Goal: Transaction & Acquisition: Purchase product/service

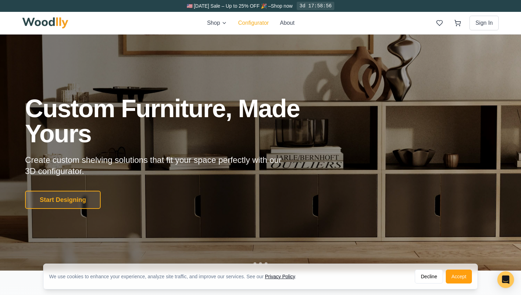
click at [249, 24] on button "Configurator" at bounding box center [253, 23] width 31 height 8
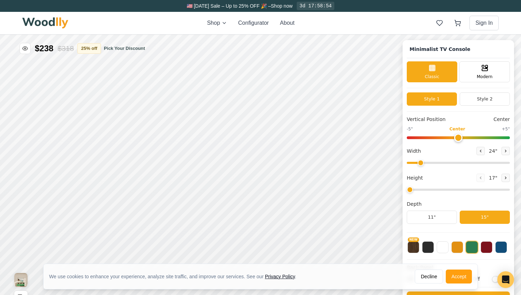
type input "63"
type input "2"
click at [504, 150] on icon at bounding box center [505, 151] width 4 height 4
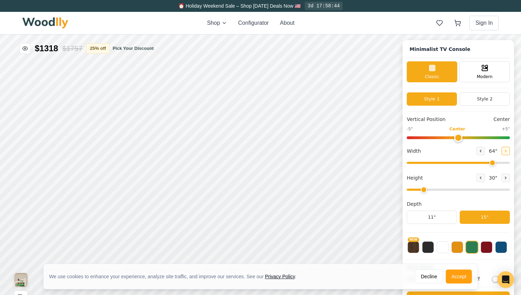
click at [504, 150] on icon at bounding box center [505, 151] width 4 height 4
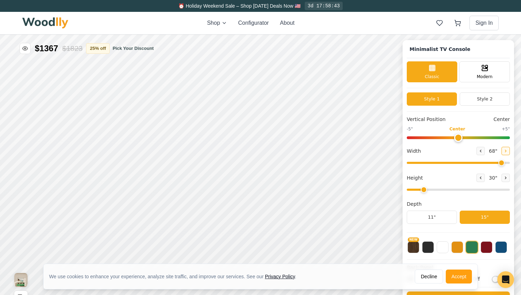
click at [504, 150] on icon at bounding box center [505, 151] width 4 height 4
type input "72"
drag, startPoint x: 458, startPoint y: 138, endPoint x: 453, endPoint y: 138, distance: 5.6
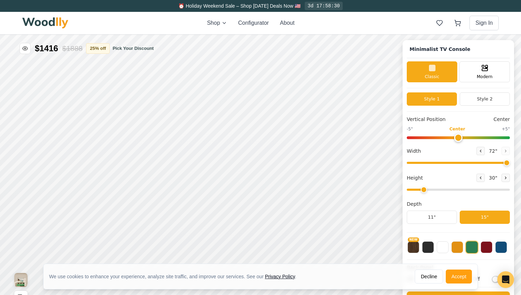
click at [453, 138] on input "range" at bounding box center [458, 137] width 103 height 3
click at [442, 136] on input "range" at bounding box center [458, 137] width 103 height 3
drag, startPoint x: 441, startPoint y: 136, endPoint x: 456, endPoint y: 137, distance: 14.7
type input "0"
click at [456, 137] on input "range" at bounding box center [458, 137] width 103 height 3
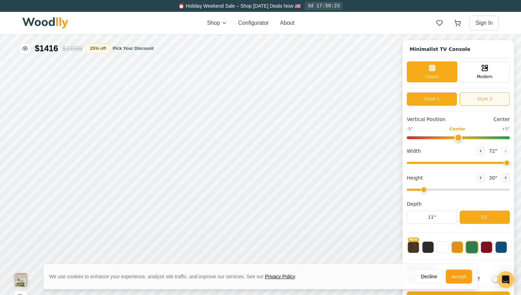
click at [482, 94] on button "Style 2" at bounding box center [485, 98] width 50 height 13
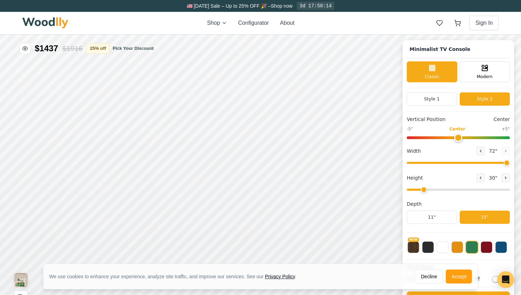
scroll to position [2, 0]
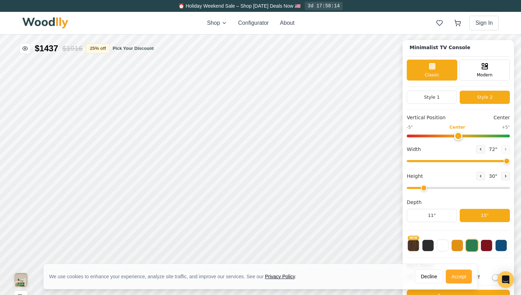
click at [457, 277] on button "Accept" at bounding box center [459, 276] width 26 height 14
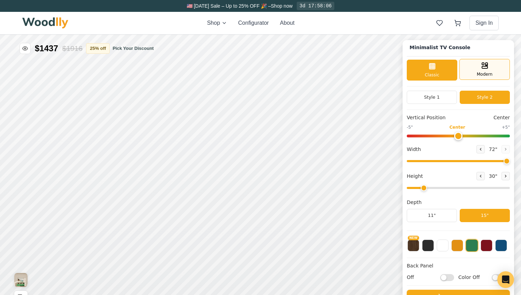
click at [483, 67] on icon at bounding box center [484, 65] width 8 height 8
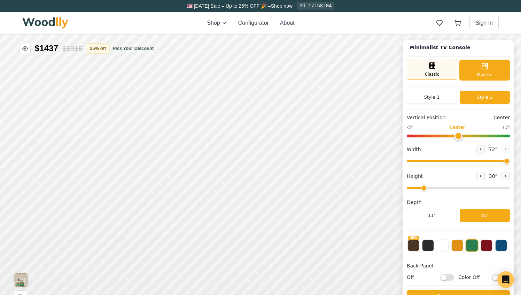
click at [439, 68] on div "Classic" at bounding box center [432, 69] width 50 height 21
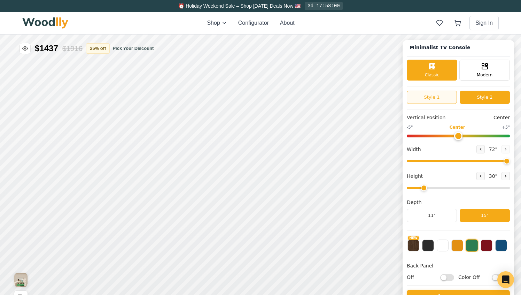
click at [436, 96] on button "Style 1" at bounding box center [432, 97] width 50 height 13
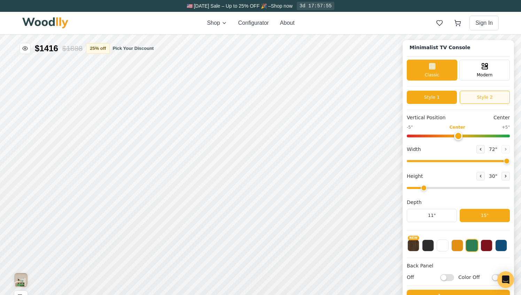
click at [475, 97] on button "Style 2" at bounding box center [485, 97] width 50 height 13
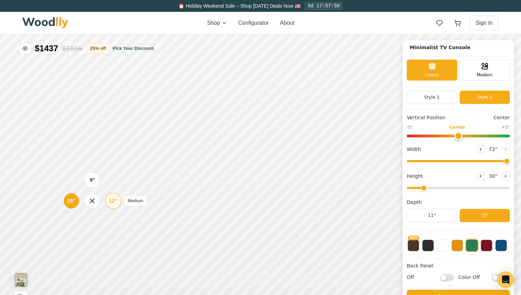
click at [110, 199] on div "9" 12" Medium 15"" at bounding box center [92, 201] width 70 height 70
click at [112, 203] on div "12"" at bounding box center [113, 201] width 8 height 8
click at [68, 161] on div "15"" at bounding box center [68, 163] width 8 height 8
click at [487, 244] on button at bounding box center [486, 244] width 12 height 12
click at [501, 246] on button at bounding box center [501, 244] width 12 height 12
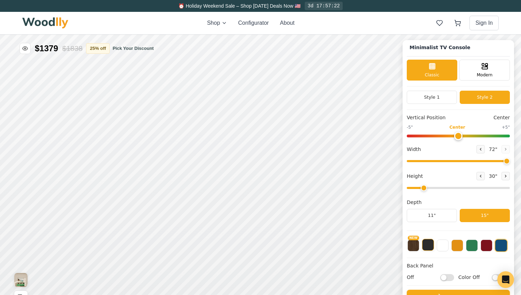
click at [429, 245] on button at bounding box center [428, 244] width 12 height 12
click at [410, 245] on button "NEW" at bounding box center [413, 244] width 12 height 12
click at [427, 244] on button at bounding box center [428, 244] width 12 height 12
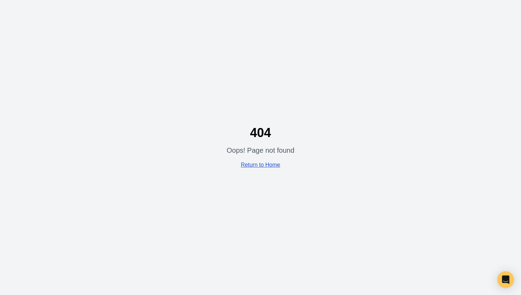
click at [250, 164] on link "Return to Home" at bounding box center [260, 165] width 39 height 6
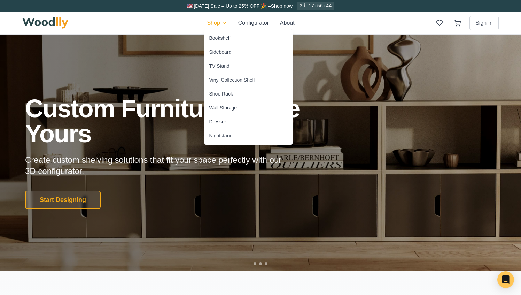
click at [215, 52] on div "Sideboard" at bounding box center [220, 51] width 22 height 7
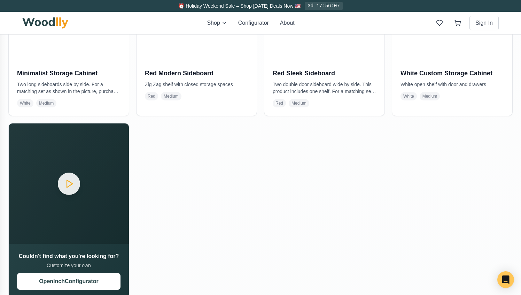
scroll to position [624, 0]
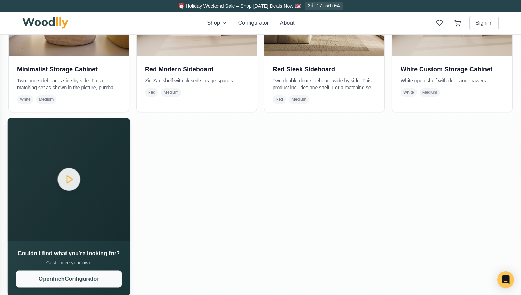
click at [87, 277] on button "Open Inch Configurator" at bounding box center [68, 278] width 105 height 17
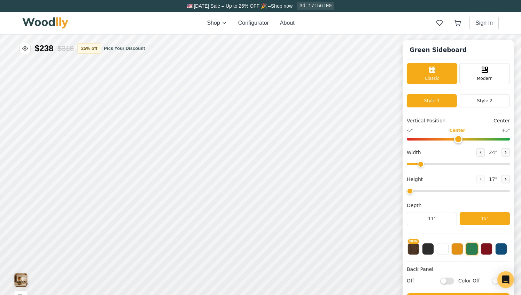
type input "56"
type input "2"
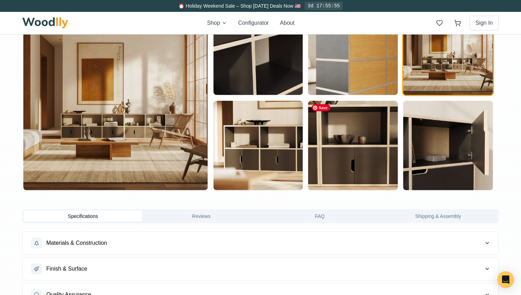
scroll to position [402, 0]
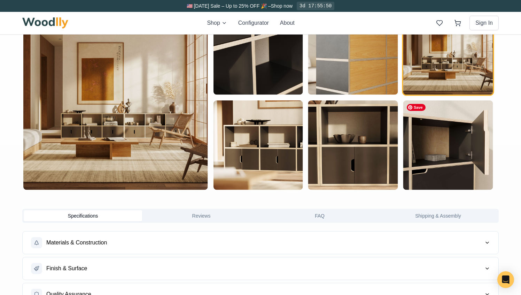
click at [455, 175] on img "button" at bounding box center [447, 144] width 89 height 89
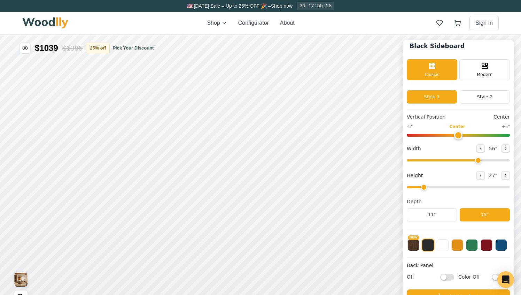
scroll to position [0, 0]
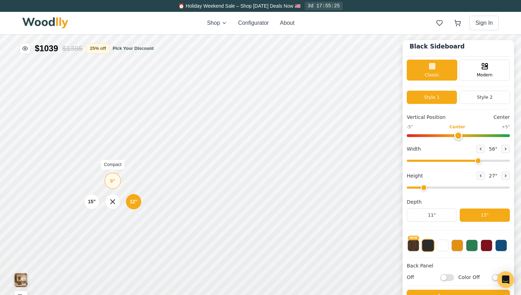
click at [113, 180] on div "9"" at bounding box center [112, 181] width 5 height 8
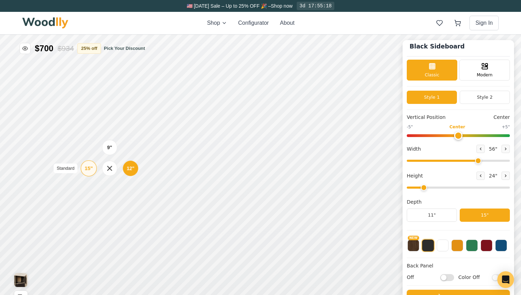
click at [88, 167] on div "15"" at bounding box center [89, 168] width 8 height 8
drag, startPoint x: 478, startPoint y: 160, endPoint x: 520, endPoint y: 160, distance: 42.8
type input "72"
click at [510, 160] on input "range" at bounding box center [458, 160] width 103 height 2
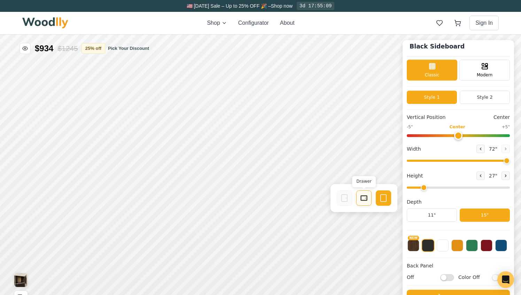
click at [364, 199] on icon at bounding box center [364, 198] width 8 height 8
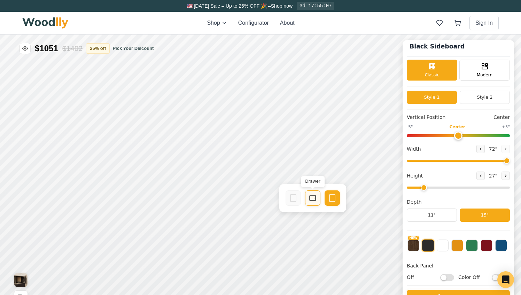
click at [311, 199] on icon at bounding box center [312, 198] width 8 height 8
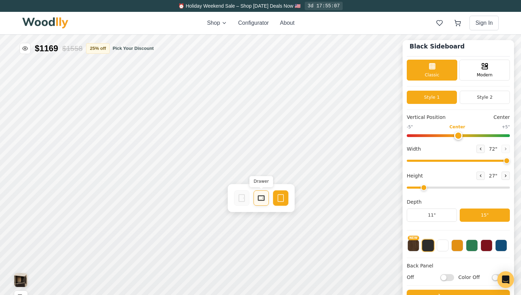
click at [261, 201] on icon at bounding box center [261, 198] width 8 height 8
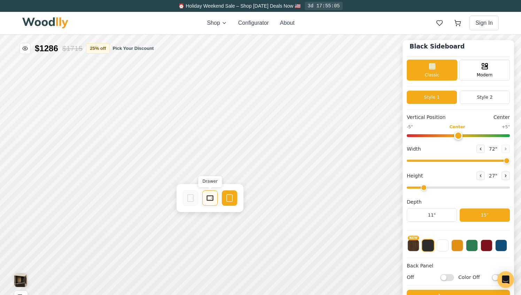
click at [210, 199] on icon at bounding box center [210, 198] width 8 height 8
click at [444, 277] on input "Off" at bounding box center [447, 276] width 14 height 7
click at [452, 274] on input "On" at bounding box center [447, 276] width 14 height 7
checkbox input "false"
click at [492, 275] on input "Color Off" at bounding box center [499, 276] width 14 height 7
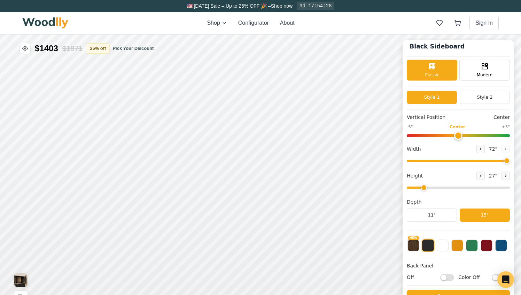
checkbox input "true"
click at [447, 277] on input "Off" at bounding box center [447, 276] width 14 height 7
checkbox input "true"
click at [491, 147] on span "72 "" at bounding box center [492, 148] width 11 height 7
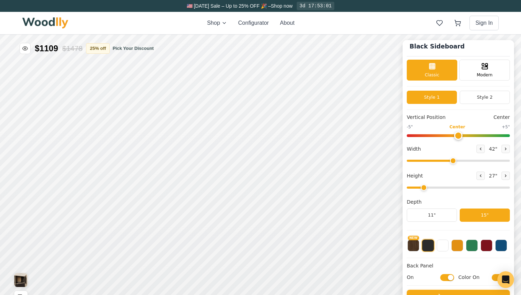
drag, startPoint x: 504, startPoint y: 159, endPoint x: 452, endPoint y: 161, distance: 52.3
type input "42"
click at [452, 161] on input "range" at bounding box center [458, 160] width 103 height 2
click at [432, 213] on button "11"" at bounding box center [432, 214] width 50 height 13
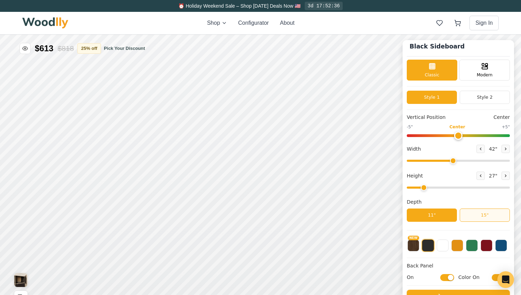
click at [483, 214] on button "15"" at bounding box center [485, 214] width 50 height 13
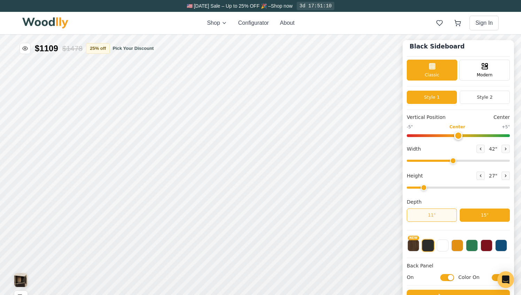
click at [428, 215] on button "11"" at bounding box center [432, 214] width 50 height 13
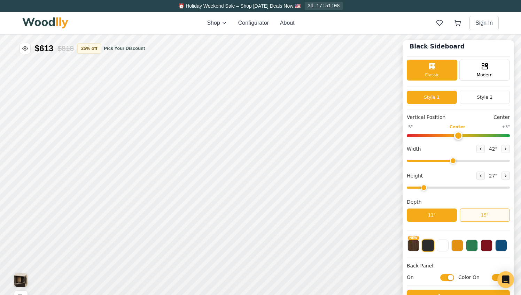
click at [482, 214] on button "15"" at bounding box center [485, 214] width 50 height 13
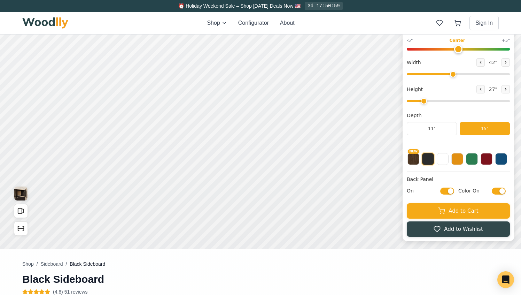
scroll to position [92, 0]
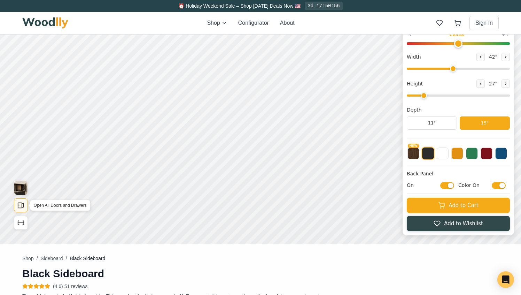
click at [18, 204] on rect "Open All Doors and Drawers" at bounding box center [20, 205] width 4 height 5
click at [21, 221] on icon "Show Dimensions" at bounding box center [21, 223] width 8 height 8
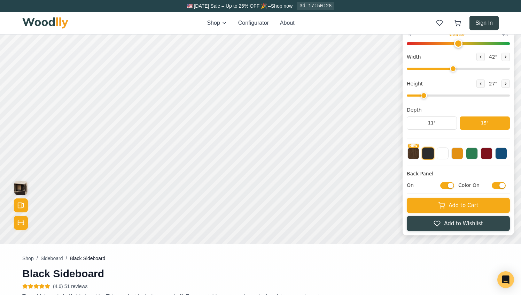
click at [482, 26] on button "Sign In" at bounding box center [483, 23] width 29 height 15
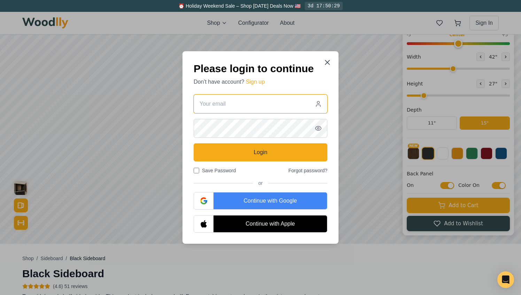
click at [241, 102] on input "email" at bounding box center [261, 103] width 134 height 19
type input "[EMAIL_ADDRESS][PERSON_NAME][DOMAIN_NAME]"
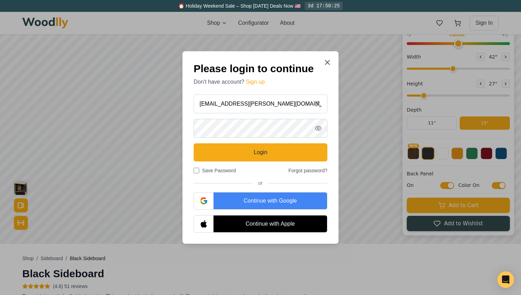
click at [206, 170] on label "Save Password" at bounding box center [215, 170] width 42 height 7
click at [199, 170] on input "Save Password" at bounding box center [197, 170] width 6 height 6
checkbox input "true"
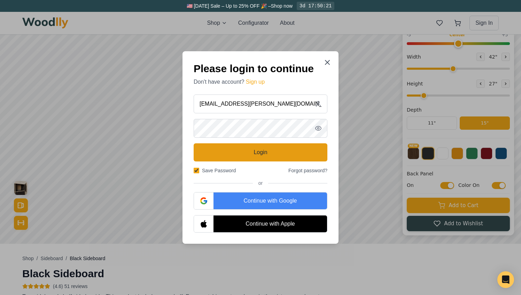
click at [224, 152] on button "Login" at bounding box center [261, 152] width 134 height 18
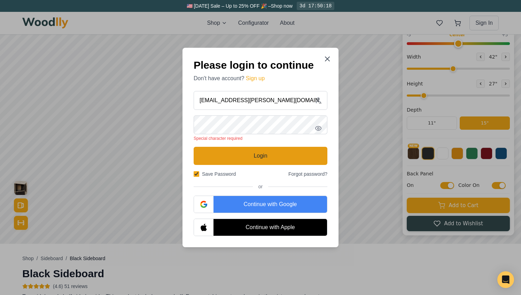
click at [243, 155] on button "Login" at bounding box center [261, 156] width 134 height 18
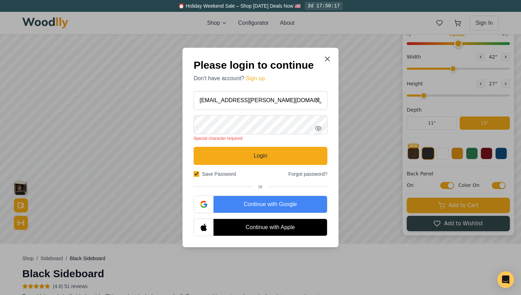
click at [321, 129] on icon "button" at bounding box center [318, 128] width 7 height 7
click at [189, 121] on div "Please login to continue Don't have account? Sign up [EMAIL_ADDRESS][PERSON_NAM…" at bounding box center [260, 147] width 156 height 199
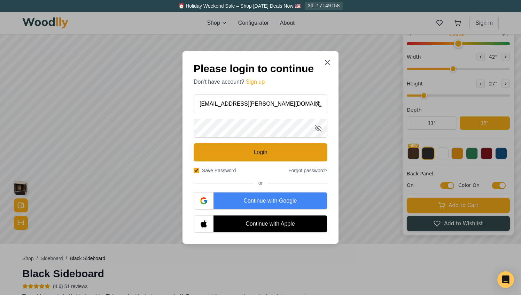
click at [213, 154] on button "Login" at bounding box center [261, 152] width 134 height 18
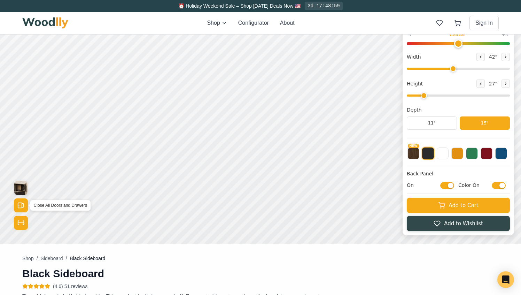
click at [23, 206] on icon "Open All Doors and Drawers" at bounding box center [21, 205] width 8 height 8
drag, startPoint x: 453, startPoint y: 68, endPoint x: 520, endPoint y: 70, distance: 67.2
type input "72"
click at [510, 70] on input "range" at bounding box center [458, 69] width 103 height 2
click at [448, 185] on input "On" at bounding box center [447, 184] width 14 height 7
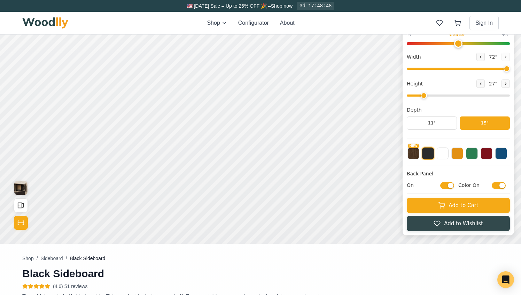
checkbox input "false"
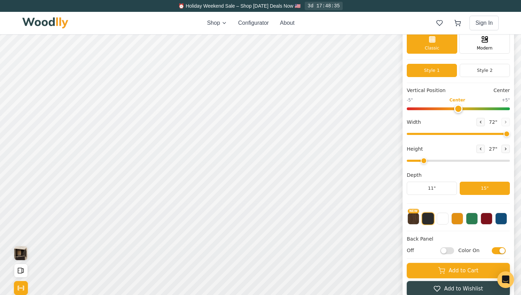
scroll to position [34, 0]
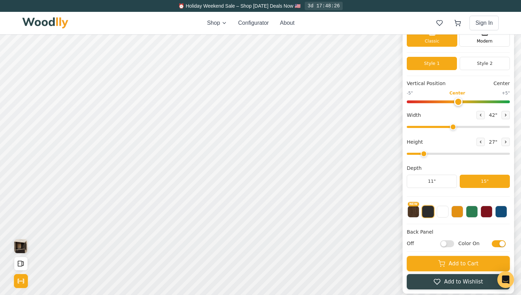
drag, startPoint x: 504, startPoint y: 125, endPoint x: 452, endPoint y: 127, distance: 52.2
type input "42"
click at [452, 127] on input "range" at bounding box center [458, 127] width 103 height 2
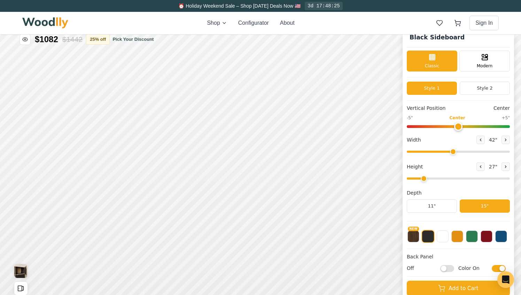
scroll to position [0, 0]
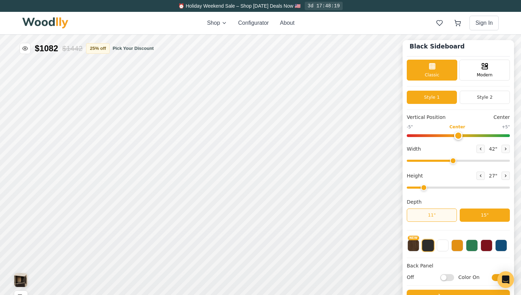
click at [433, 214] on button "11"" at bounding box center [432, 214] width 50 height 13
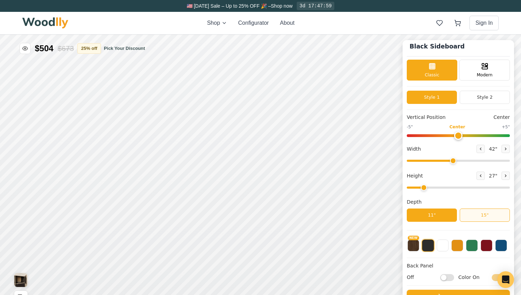
click at [477, 214] on button "15"" at bounding box center [485, 214] width 50 height 13
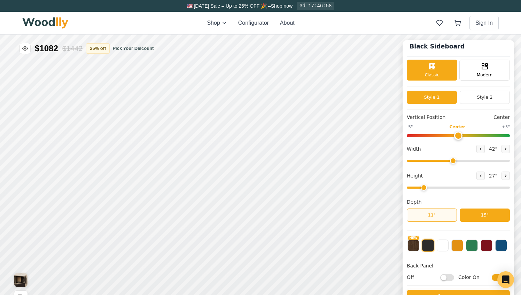
click at [427, 212] on button "11"" at bounding box center [432, 214] width 50 height 13
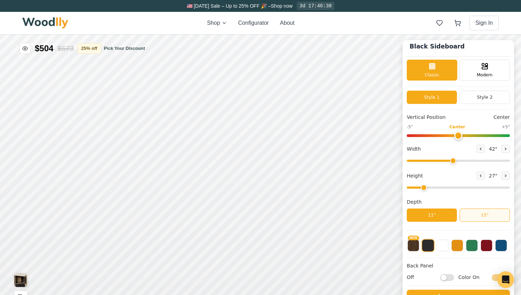
click at [479, 212] on button "15"" at bounding box center [485, 214] width 50 height 13
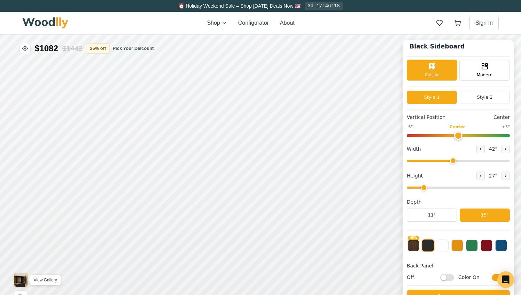
click at [22, 277] on img "View Gallery" at bounding box center [20, 280] width 13 height 14
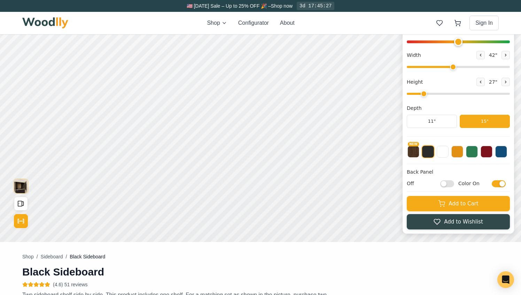
scroll to position [93, 0]
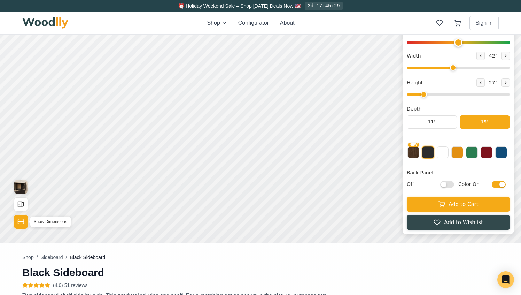
click at [16, 221] on button "Show Dimensions" at bounding box center [21, 221] width 14 height 14
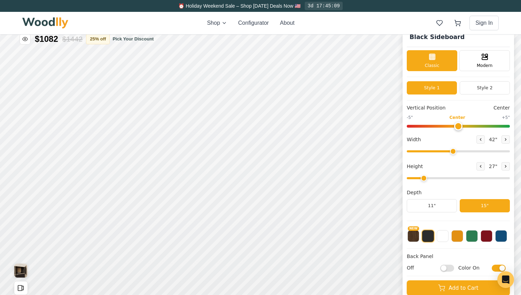
scroll to position [0, 0]
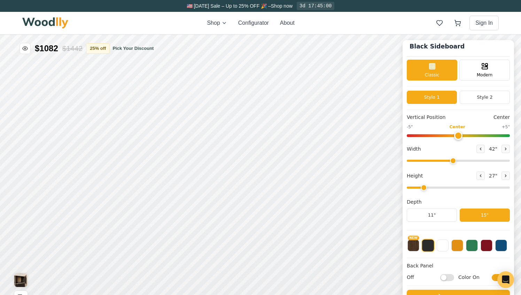
click at [441, 277] on input "Off" at bounding box center [447, 276] width 14 height 7
click at [441, 277] on input "On" at bounding box center [447, 276] width 14 height 7
click at [444, 276] on input "Off" at bounding box center [447, 276] width 14 height 7
click at [444, 276] on input "On" at bounding box center [447, 276] width 14 height 7
checkbox input "false"
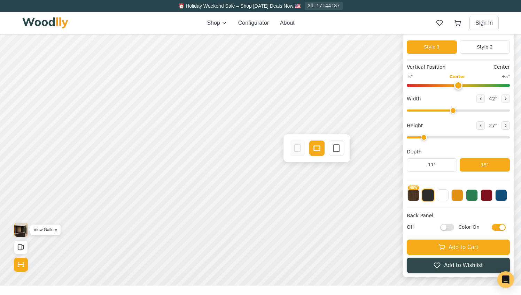
scroll to position [64, 0]
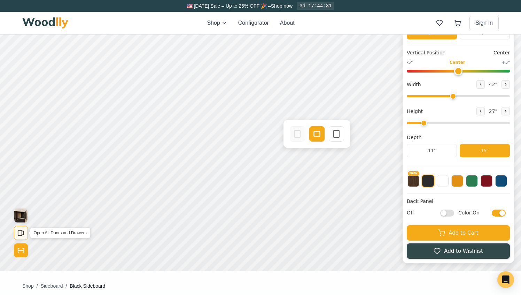
click at [20, 233] on icon "Open All Doors and Drawers" at bounding box center [21, 233] width 8 height 8
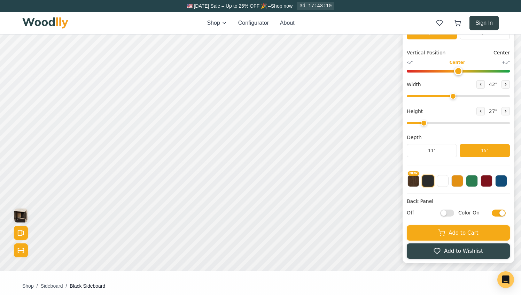
click at [488, 24] on button "Sign In" at bounding box center [483, 23] width 29 height 15
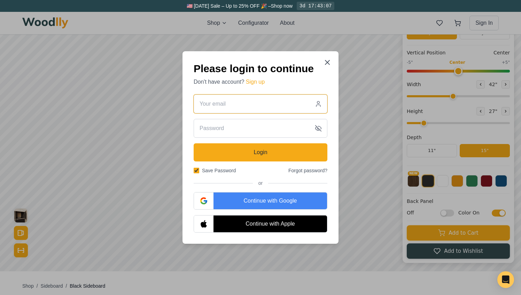
click at [269, 110] on input "email" at bounding box center [261, 103] width 134 height 19
type input "[EMAIL_ADDRESS][PERSON_NAME][DOMAIN_NAME]"
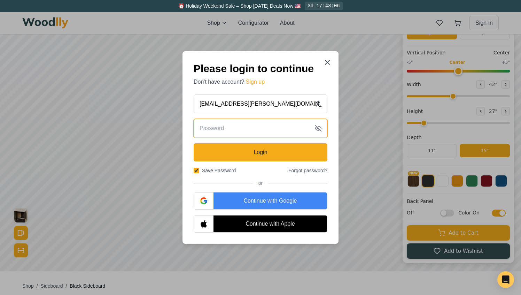
click at [251, 128] on input "text" at bounding box center [261, 128] width 134 height 19
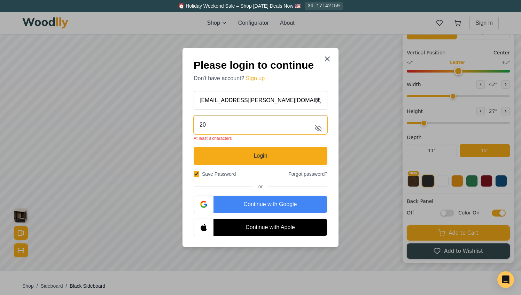
type input "2"
click at [315, 130] on icon "button" at bounding box center [318, 128] width 7 height 7
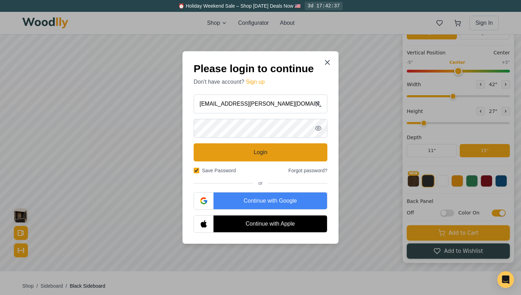
click at [273, 154] on button "Login" at bounding box center [261, 152] width 134 height 18
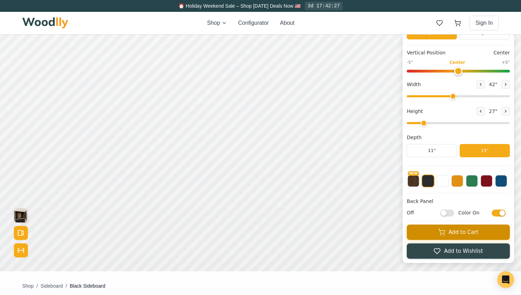
click at [436, 233] on button "Add to Cart" at bounding box center [458, 231] width 103 height 15
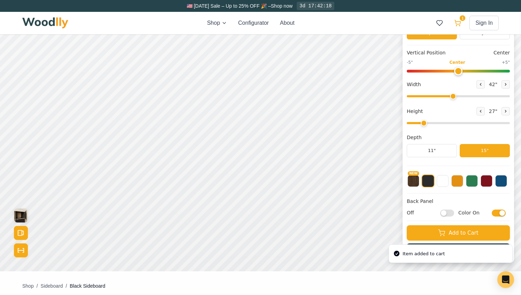
click at [459, 22] on icon at bounding box center [458, 22] width 6 height 4
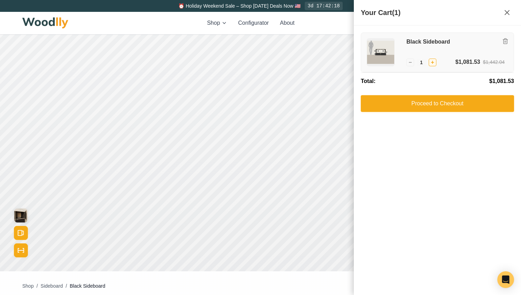
click at [433, 62] on button "+" at bounding box center [433, 62] width 8 height 8
click at [507, 39] on icon "Remove item" at bounding box center [505, 41] width 6 height 6
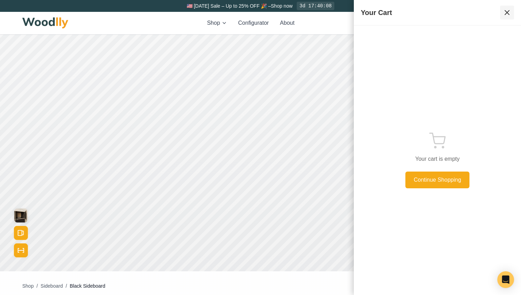
click at [504, 11] on icon at bounding box center [507, 12] width 8 height 8
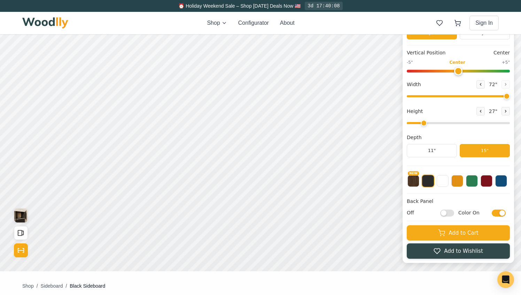
drag, startPoint x: 453, startPoint y: 96, endPoint x: 514, endPoint y: 87, distance: 62.3
type input "72"
click at [510, 95] on input "range" at bounding box center [458, 96] width 103 height 2
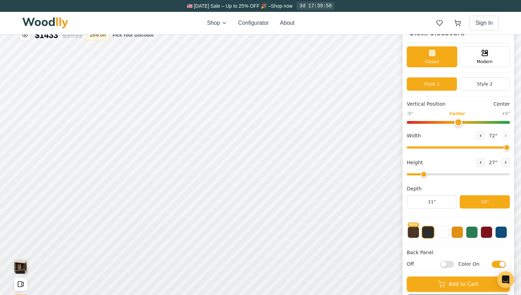
scroll to position [18, 0]
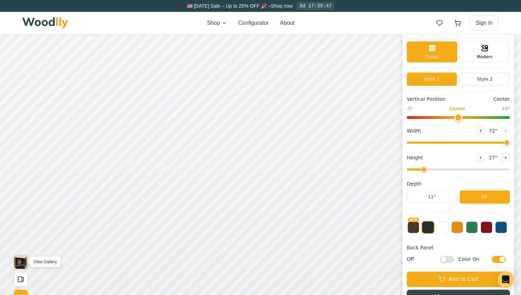
click at [19, 260] on img "View Gallery" at bounding box center [20, 261] width 13 height 14
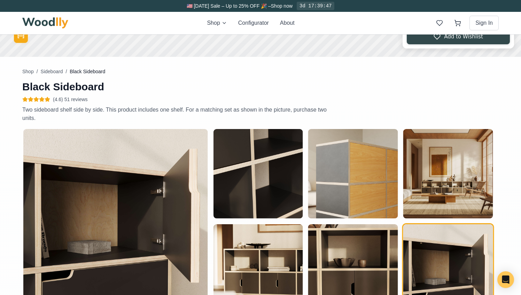
scroll to position [305, 0]
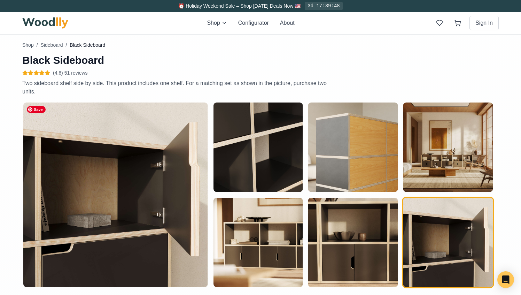
click at [152, 209] on img "button" at bounding box center [115, 194] width 185 height 185
click at [361, 254] on img "button" at bounding box center [352, 241] width 89 height 89
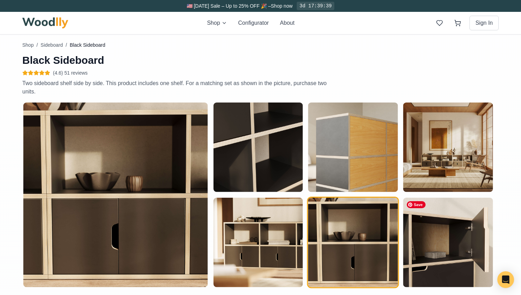
click at [435, 245] on img "button" at bounding box center [447, 241] width 89 height 89
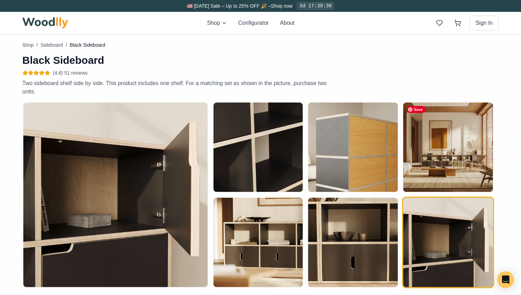
click at [436, 165] on img "button" at bounding box center [447, 146] width 89 height 89
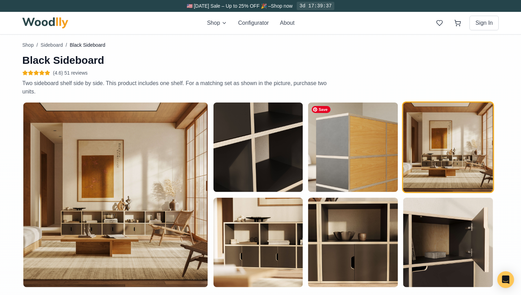
click at [359, 158] on img "button" at bounding box center [352, 146] width 89 height 89
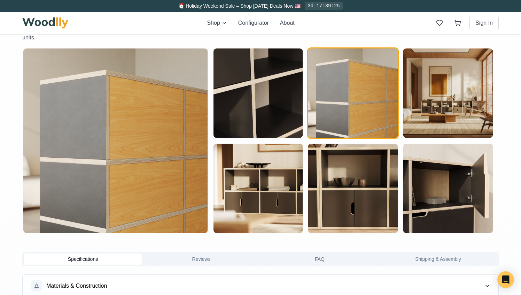
scroll to position [355, 0]
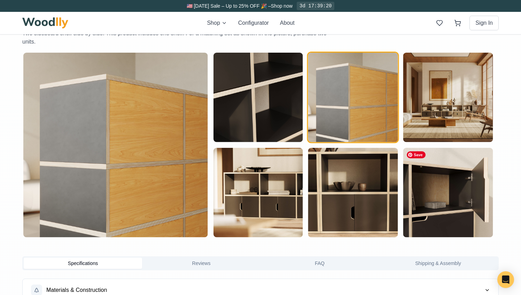
click at [420, 186] on img "button" at bounding box center [447, 192] width 89 height 89
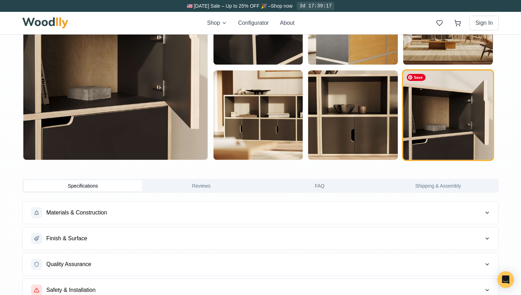
scroll to position [433, 0]
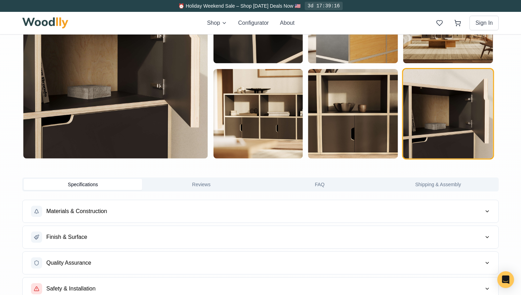
click at [490, 213] on button "Materials & Construction" at bounding box center [261, 211] width 476 height 22
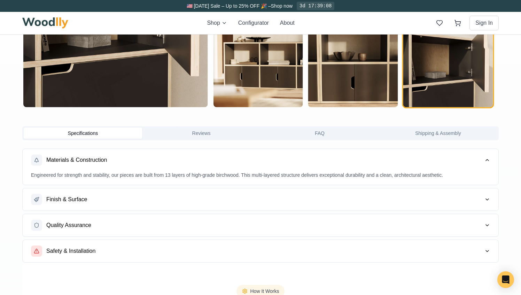
scroll to position [487, 0]
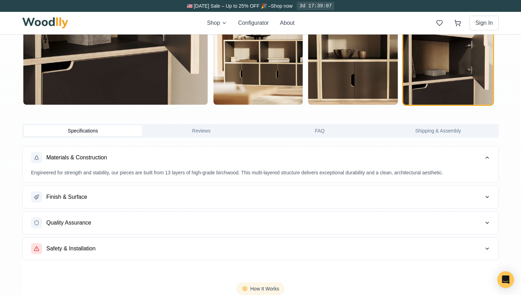
click at [481, 195] on button "Finish & Surface" at bounding box center [261, 197] width 476 height 22
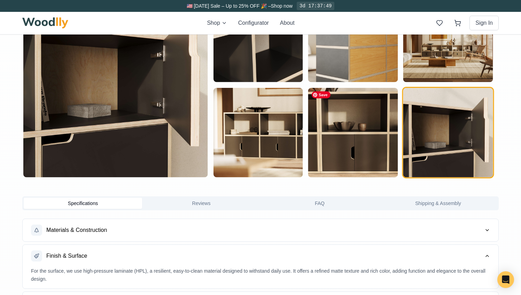
scroll to position [422, 0]
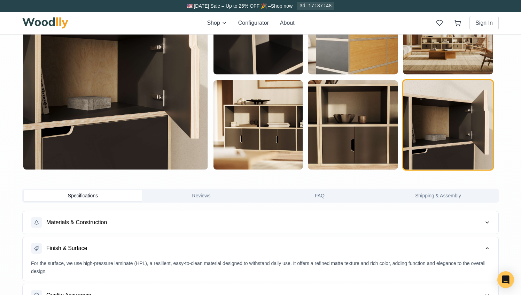
click at [216, 195] on button "Reviews" at bounding box center [201, 195] width 118 height 11
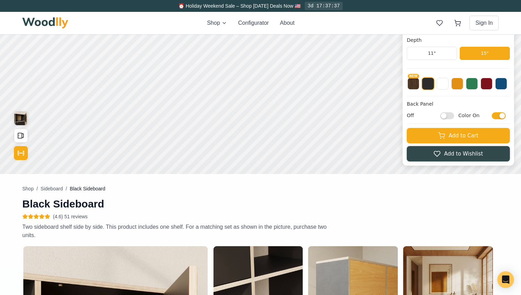
scroll to position [158, 0]
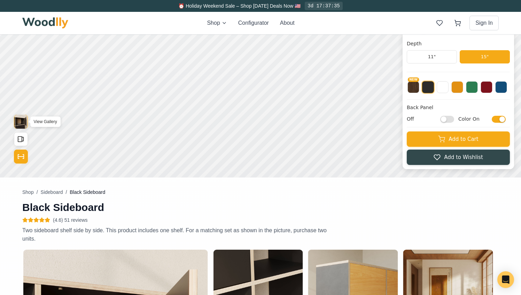
click at [22, 122] on img "View Gallery" at bounding box center [20, 122] width 13 height 14
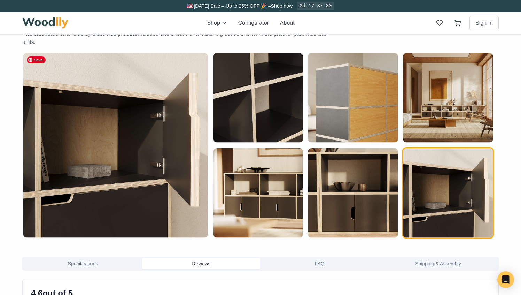
scroll to position [370, 0]
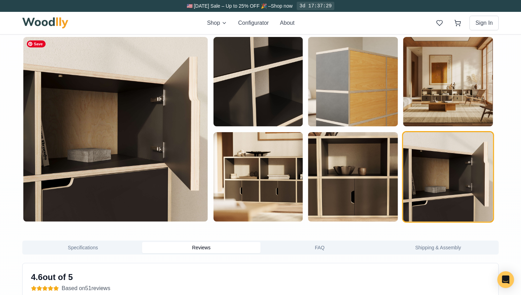
click at [68, 204] on img "button" at bounding box center [115, 129] width 185 height 185
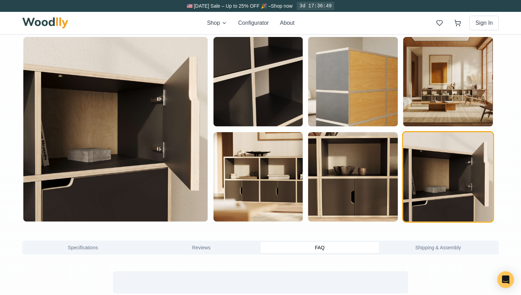
click at [314, 246] on button "FAQ" at bounding box center [319, 247] width 118 height 11
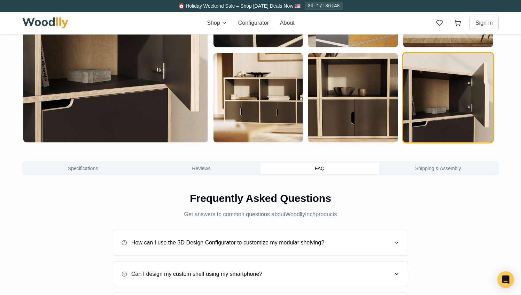
scroll to position [434, 0]
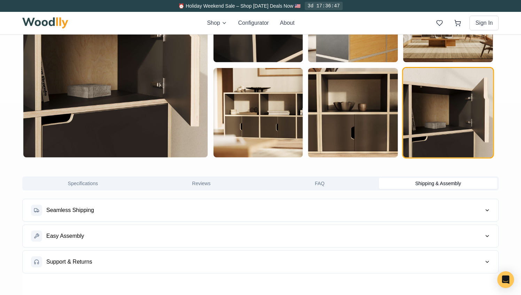
click at [429, 186] on button "Shipping & Assembly" at bounding box center [438, 183] width 118 height 11
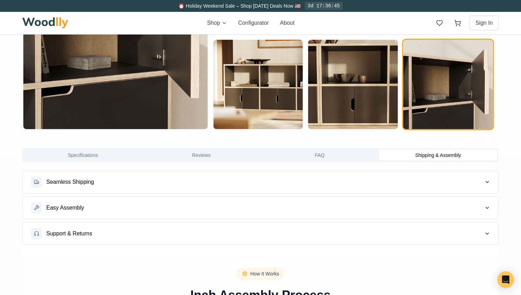
scroll to position [469, 0]
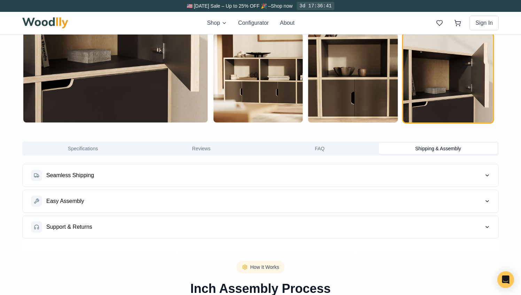
click at [488, 175] on icon "button" at bounding box center [487, 174] width 3 height 1
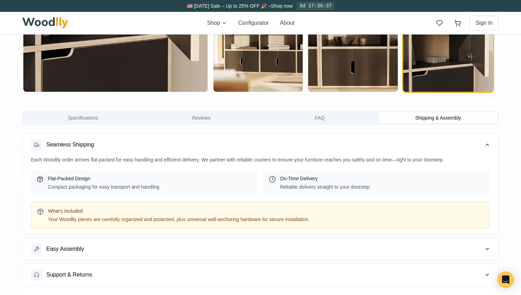
scroll to position [501, 0]
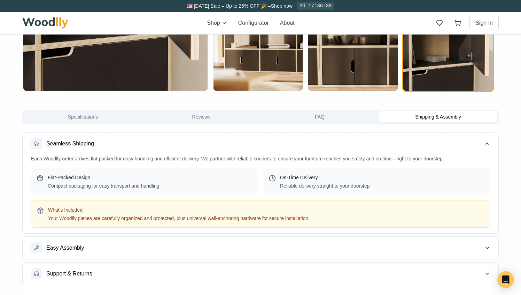
click at [168, 180] on div "Flat-Packed Design Compact packaging for easy transport and handling" at bounding box center [144, 181] width 227 height 26
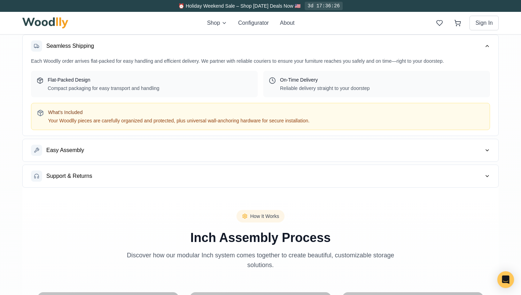
scroll to position [602, 0]
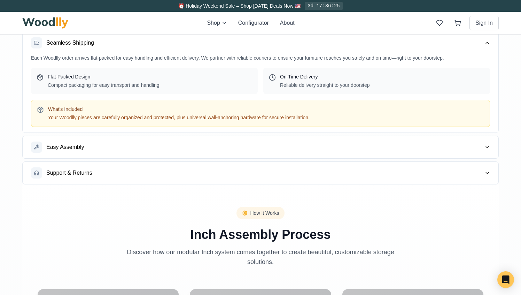
click at [487, 145] on icon "button" at bounding box center [487, 147] width 6 height 6
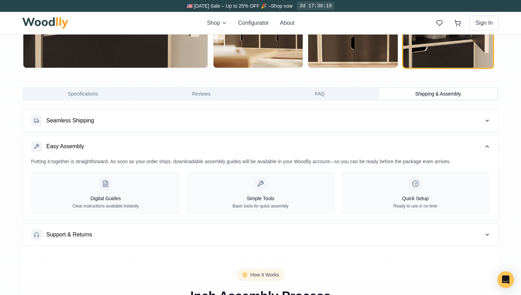
scroll to position [511, 0]
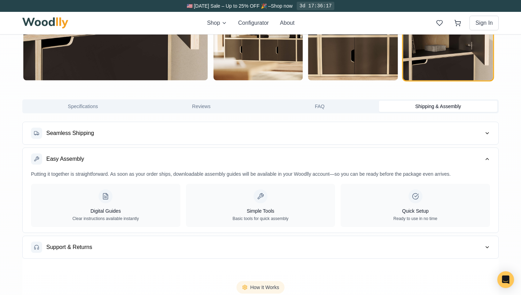
click at [111, 199] on div at bounding box center [106, 196] width 14 height 14
click at [104, 219] on p "Clear instructions available instantly" at bounding box center [105, 218] width 66 height 6
click at [104, 191] on div at bounding box center [106, 196] width 14 height 14
click at [261, 201] on div at bounding box center [260, 196] width 14 height 14
click at [385, 203] on div "Quick Setup Ready to use in no time" at bounding box center [414, 204] width 149 height 43
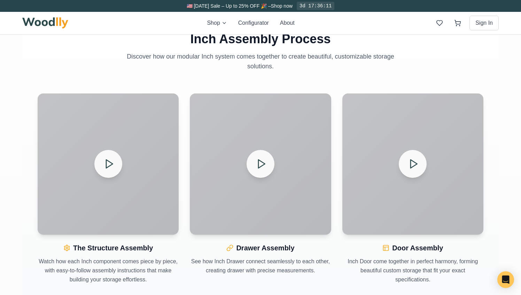
scroll to position [791, 0]
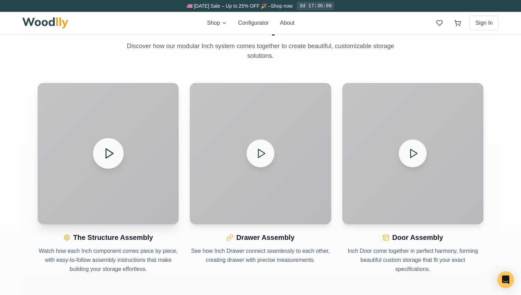
click at [110, 155] on polygon at bounding box center [109, 153] width 7 height 9
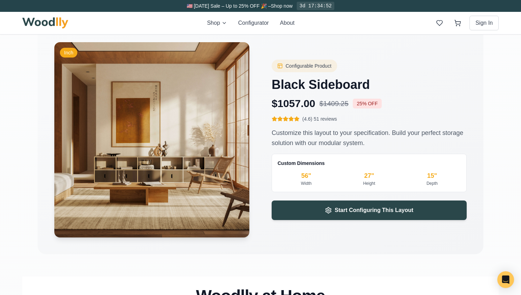
scroll to position [1081, 0]
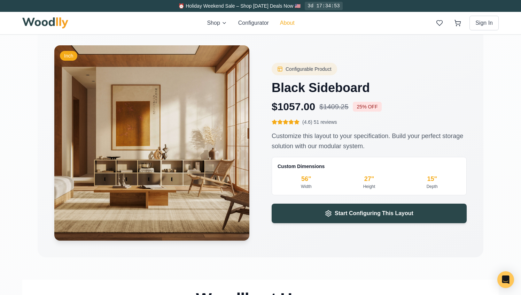
click at [288, 24] on button "About" at bounding box center [287, 23] width 15 height 8
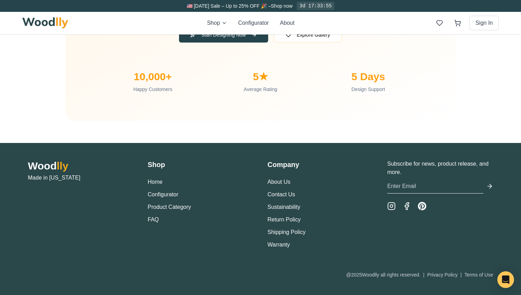
scroll to position [2342, 0]
click at [277, 185] on link "About Us" at bounding box center [278, 182] width 23 height 6
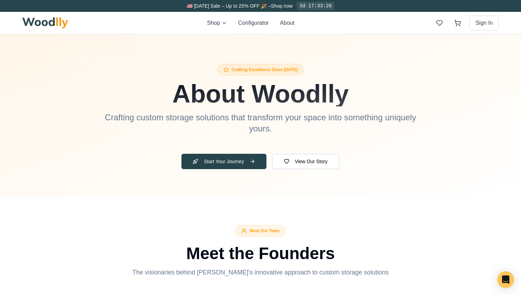
scroll to position [37, 0]
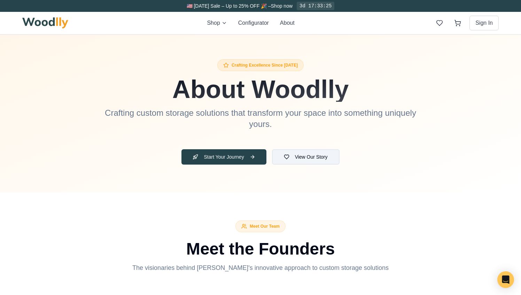
click at [306, 158] on button "View Our Story" at bounding box center [306, 156] width 68 height 15
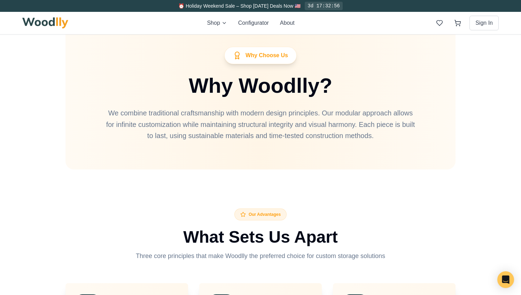
scroll to position [1472, 0]
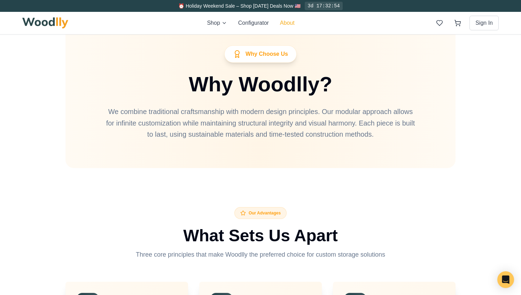
click at [288, 22] on button "About" at bounding box center [287, 23] width 15 height 8
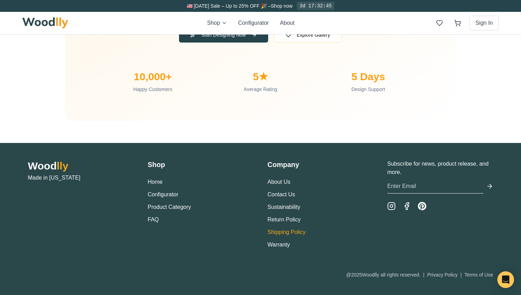
scroll to position [2341, 0]
click at [153, 222] on link "FAQ" at bounding box center [153, 219] width 11 height 6
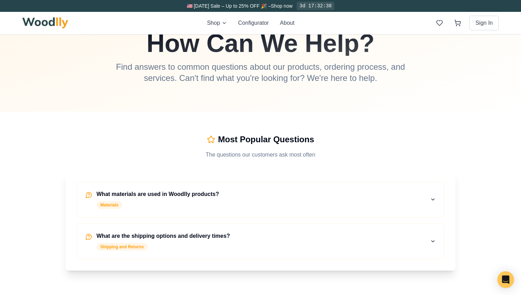
scroll to position [71, 0]
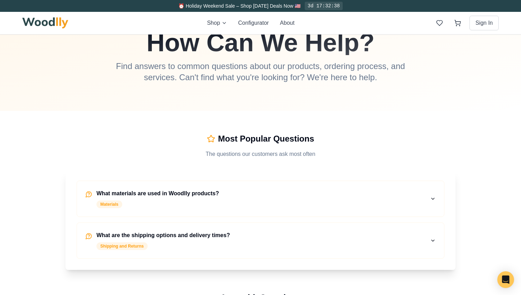
click at [161, 235] on h4 "What are the shipping options and delivery times?" at bounding box center [162, 235] width 133 height 8
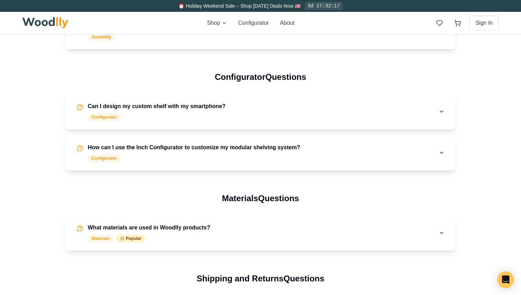
scroll to position [520, 0]
click at [158, 227] on h4 "What materials are used in Woodlly products?" at bounding box center [149, 227] width 123 height 8
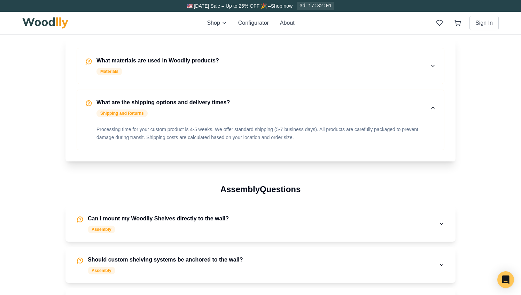
scroll to position [0, 0]
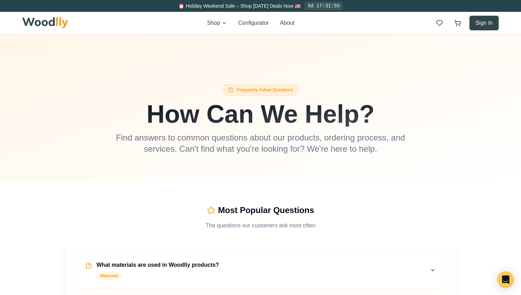
click at [479, 24] on button "Sign In" at bounding box center [483, 23] width 29 height 15
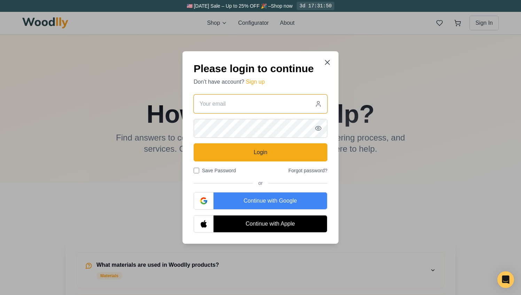
click at [264, 107] on input "email" at bounding box center [261, 103] width 134 height 19
type input "[EMAIL_ADDRESS][PERSON_NAME][DOMAIN_NAME]"
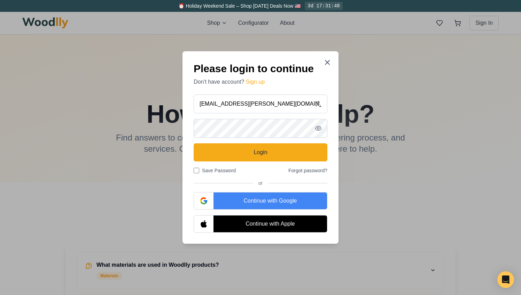
click at [222, 171] on label "Save Password" at bounding box center [215, 170] width 42 height 7
click at [199, 171] on input "Save Password" at bounding box center [197, 170] width 6 height 6
checkbox input "true"
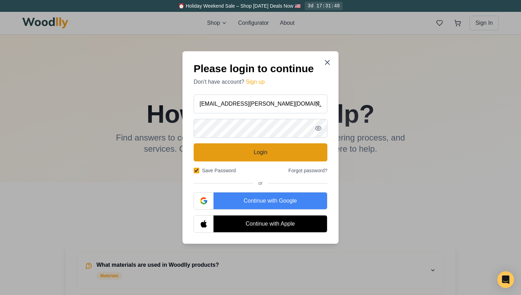
click at [239, 153] on button "Login" at bounding box center [261, 152] width 134 height 18
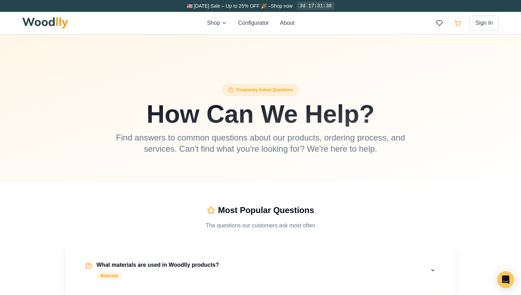
click at [457, 23] on icon at bounding box center [457, 22] width 7 height 7
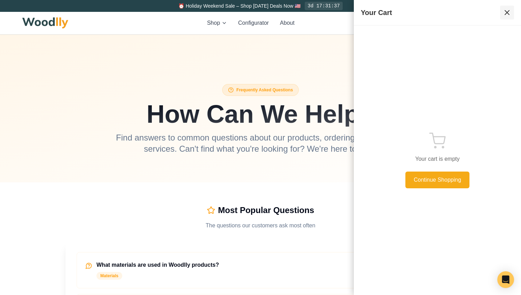
click at [508, 11] on icon at bounding box center [507, 12] width 4 height 4
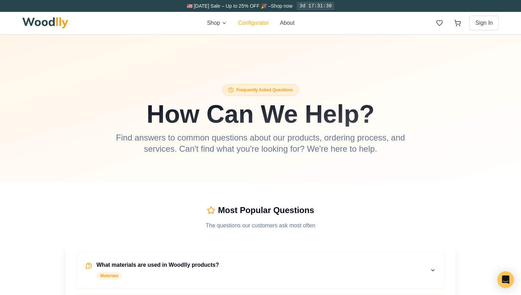
click at [247, 22] on button "Configurator" at bounding box center [253, 23] width 31 height 8
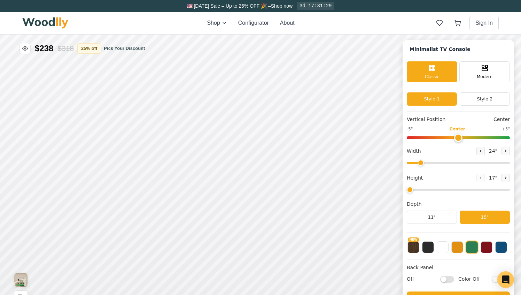
type input "63"
type input "2"
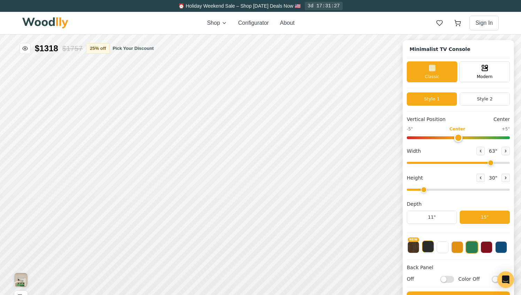
click at [425, 249] on button at bounding box center [428, 246] width 12 height 12
click at [128, 201] on div "12"" at bounding box center [127, 201] width 8 height 8
click at [79, 163] on div "15"" at bounding box center [81, 163] width 8 height 8
drag, startPoint x: 489, startPoint y: 160, endPoint x: 517, endPoint y: 160, distance: 27.9
type input "72"
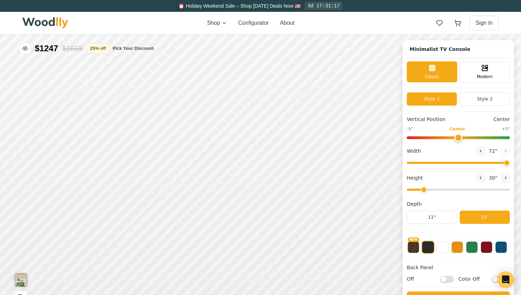
click at [510, 162] on input "range" at bounding box center [458, 163] width 103 height 2
click at [362, 195] on icon at bounding box center [362, 197] width 8 height 8
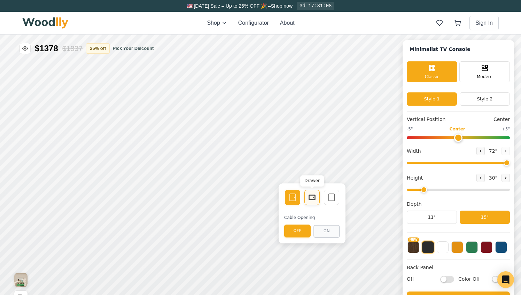
click at [312, 196] on icon at bounding box center [312, 197] width 8 height 8
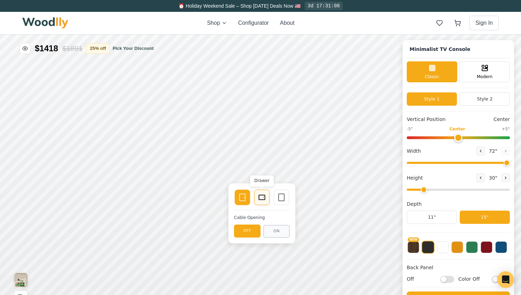
click at [260, 197] on icon at bounding box center [262, 197] width 8 height 8
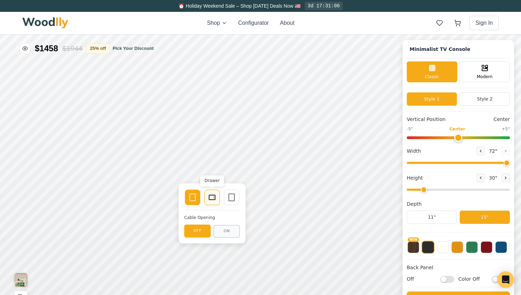
click at [210, 196] on icon at bounding box center [212, 197] width 8 height 8
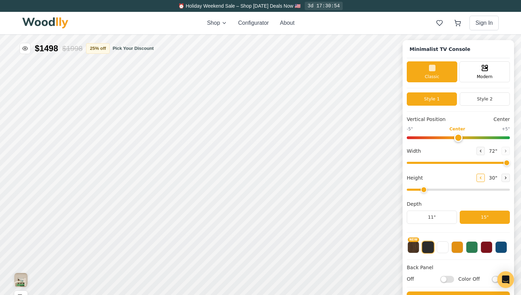
click at [480, 177] on icon at bounding box center [480, 178] width 1 height 2
click at [507, 179] on button at bounding box center [505, 177] width 8 height 8
click at [449, 190] on input "range" at bounding box center [458, 189] width 103 height 2
type input "2"
click at [430, 190] on input "range" at bounding box center [458, 189] width 103 height 2
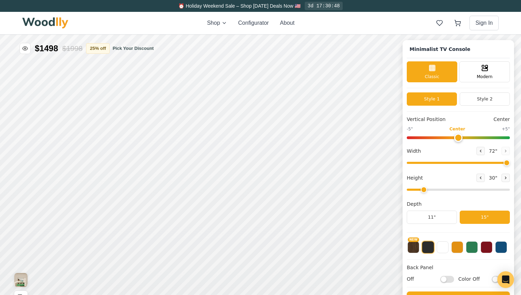
click at [419, 189] on input "range" at bounding box center [458, 189] width 103 height 2
click at [92, 186] on div "9"" at bounding box center [92, 185] width 5 height 8
click at [485, 100] on button "Style 2" at bounding box center [485, 98] width 50 height 13
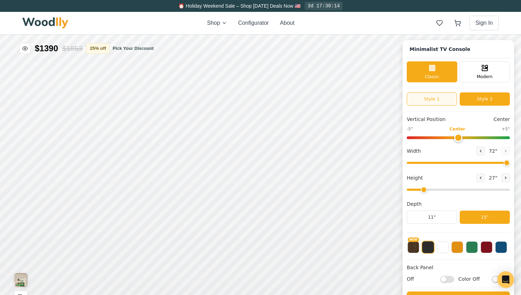
click at [434, 100] on button "Style 1" at bounding box center [432, 98] width 50 height 13
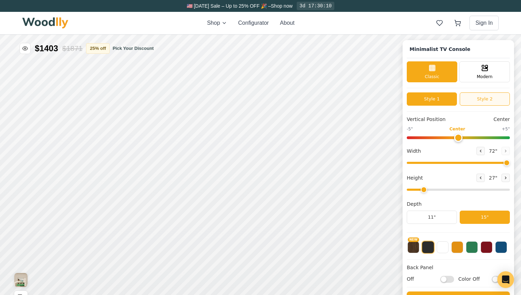
click at [491, 99] on button "Style 2" at bounding box center [485, 98] width 50 height 13
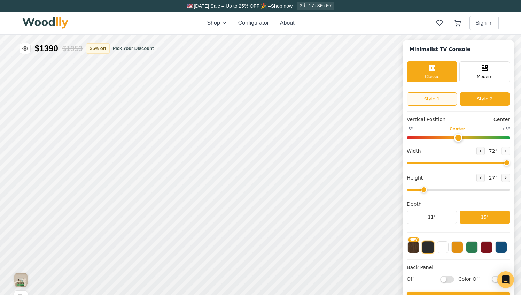
click at [439, 99] on button "Style 1" at bounding box center [432, 98] width 50 height 13
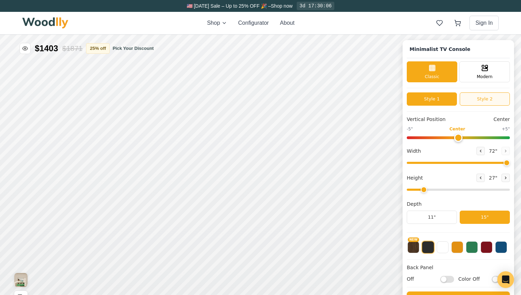
click at [487, 96] on button "Style 2" at bounding box center [485, 98] width 50 height 13
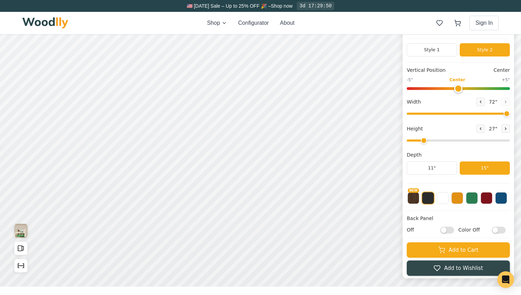
scroll to position [50, 0]
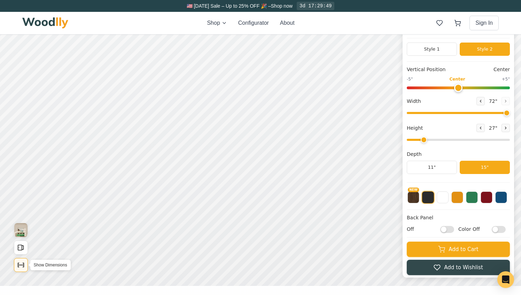
click at [24, 264] on icon "Show Dimensions" at bounding box center [21, 265] width 8 height 8
click at [431, 49] on button "Style 1" at bounding box center [432, 48] width 50 height 13
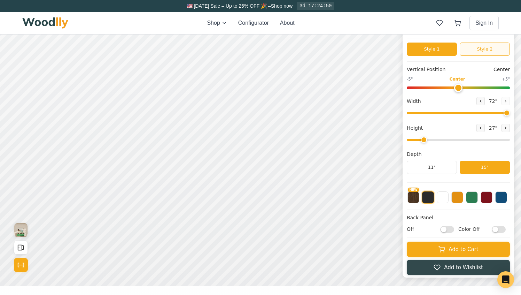
click at [483, 50] on button "Style 2" at bounding box center [485, 48] width 50 height 13
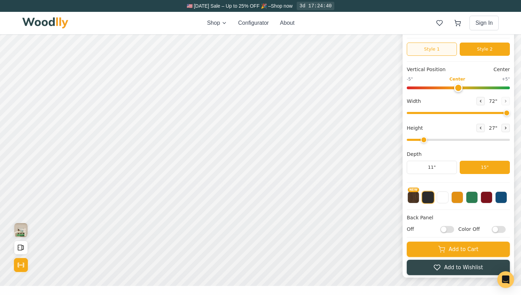
click at [439, 48] on button "Style 1" at bounding box center [432, 48] width 50 height 13
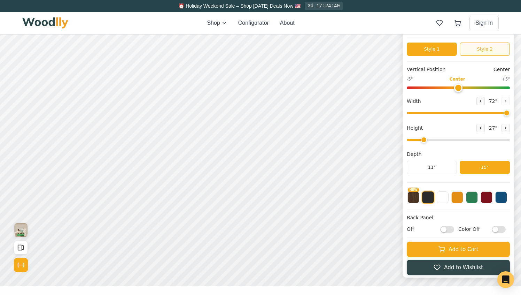
click at [483, 49] on button "Style 2" at bounding box center [485, 48] width 50 height 13
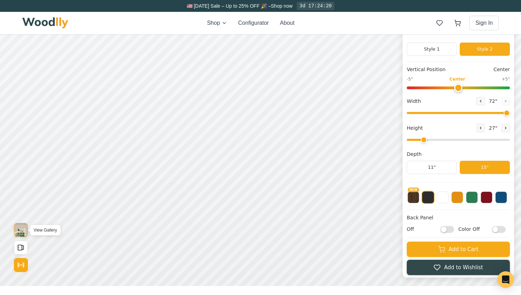
click at [19, 230] on img "View Gallery" at bounding box center [20, 230] width 13 height 14
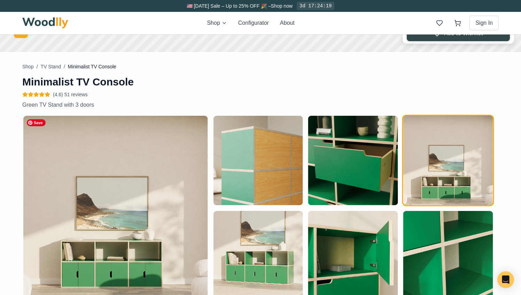
scroll to position [305, 0]
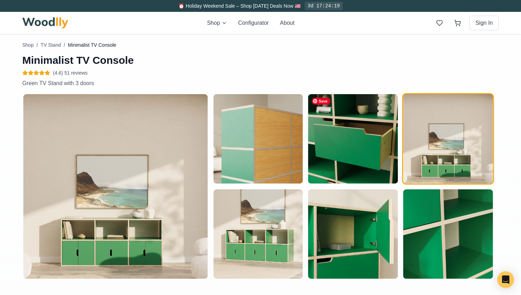
click at [382, 139] on img "button" at bounding box center [352, 138] width 89 height 89
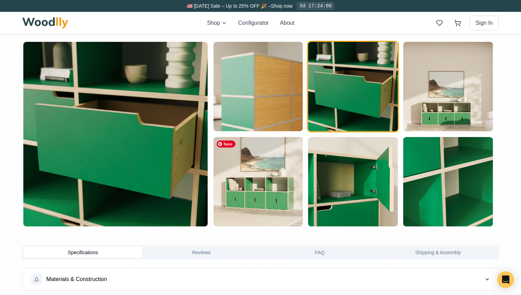
scroll to position [347, 0]
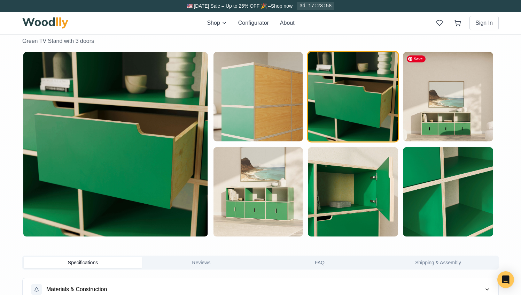
click at [445, 120] on img "button" at bounding box center [447, 96] width 89 height 89
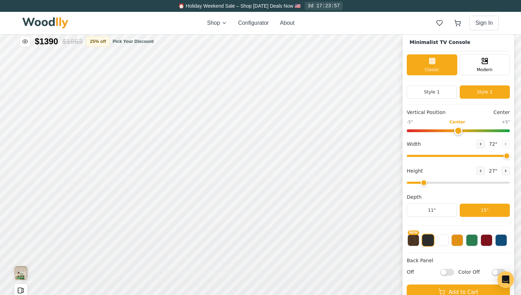
scroll to position [0, 0]
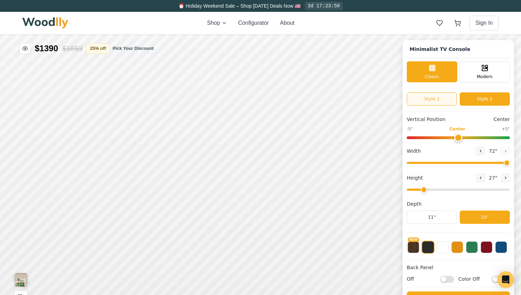
click at [429, 99] on button "Style 1" at bounding box center [432, 98] width 50 height 13
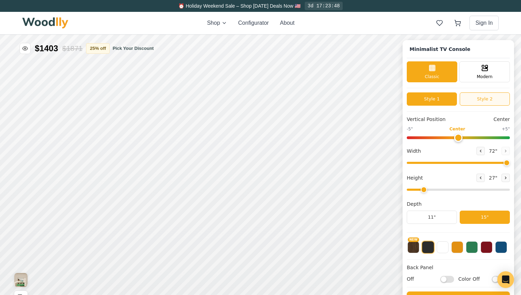
click at [473, 96] on button "Style 2" at bounding box center [485, 98] width 50 height 13
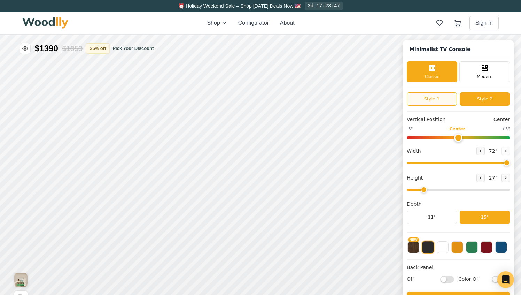
click at [437, 100] on button "Style 1" at bounding box center [432, 98] width 50 height 13
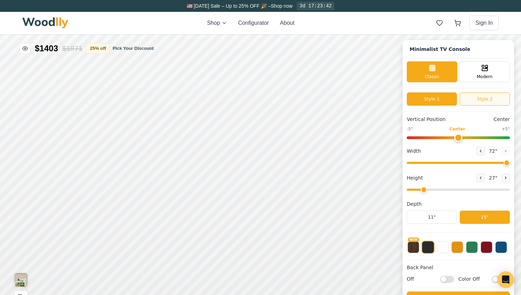
click at [460, 99] on button "Style 2" at bounding box center [485, 98] width 50 height 13
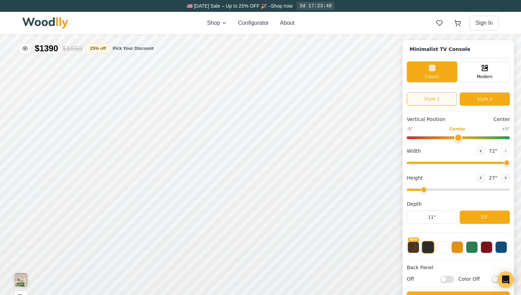
click at [429, 99] on button "Style 1" at bounding box center [432, 98] width 50 height 13
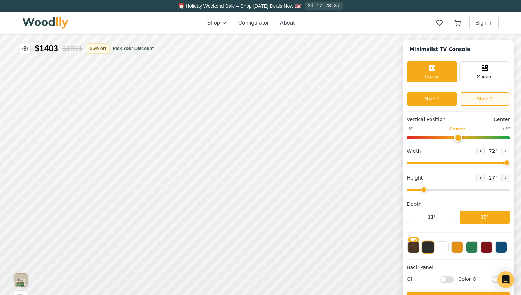
click at [479, 98] on button "Style 2" at bounding box center [485, 98] width 50 height 13
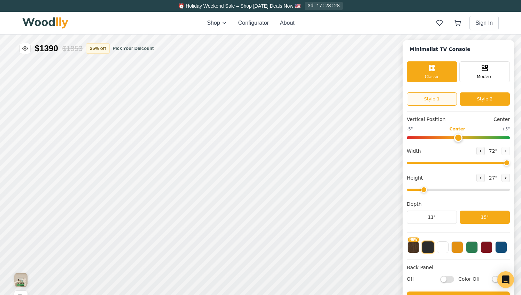
click at [438, 100] on button "Style 1" at bounding box center [432, 98] width 50 height 13
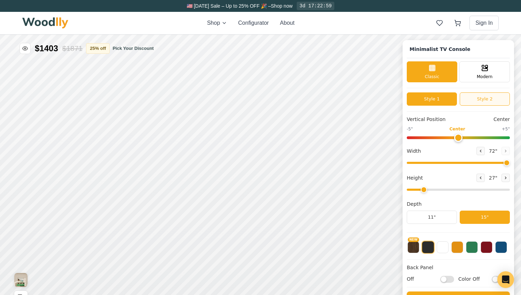
click at [493, 98] on button "Style 2" at bounding box center [485, 98] width 50 height 13
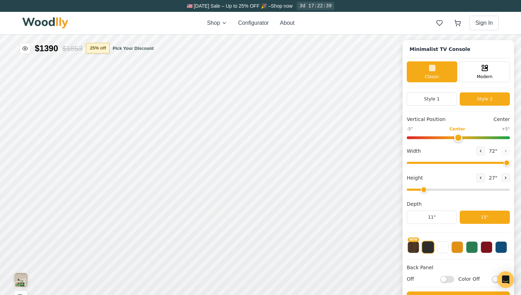
click at [101, 49] on button "25 % off" at bounding box center [98, 48] width 24 height 10
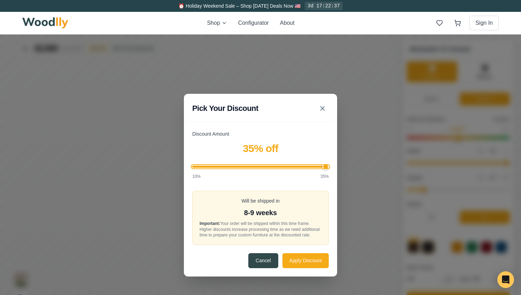
drag, startPoint x: 274, startPoint y: 162, endPoint x: 336, endPoint y: 162, distance: 62.0
type input "35"
click at [329, 165] on input "Discount Amount" at bounding box center [260, 166] width 136 height 2
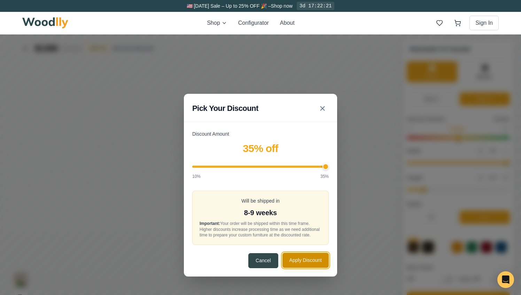
click at [298, 264] on button "Apply Discount" at bounding box center [305, 259] width 46 height 15
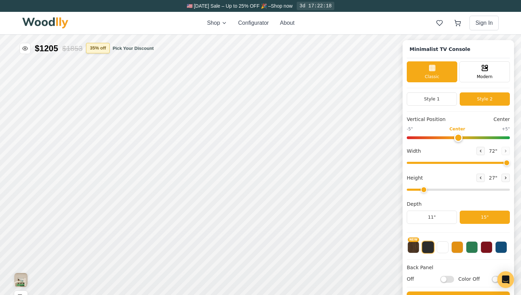
click at [103, 46] on button "35 % off" at bounding box center [98, 48] width 24 height 10
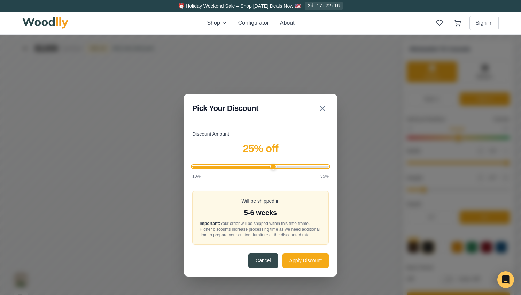
drag, startPoint x: 324, startPoint y: 165, endPoint x: 272, endPoint y: 165, distance: 52.2
type input "25"
click at [272, 165] on input "Discount Amount" at bounding box center [260, 166] width 136 height 2
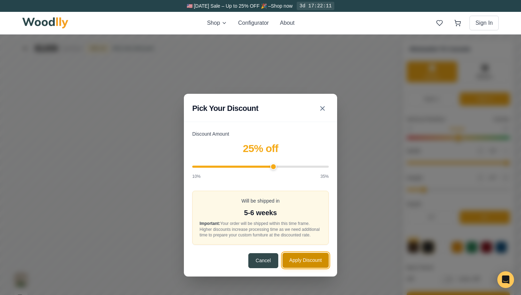
click at [305, 264] on button "Apply Discount" at bounding box center [305, 259] width 46 height 15
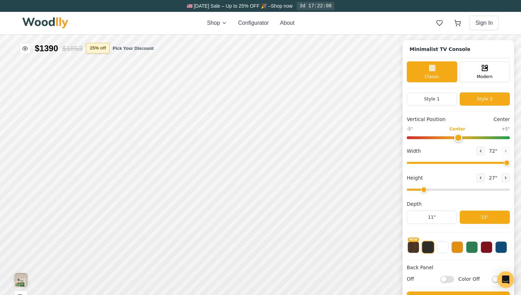
click at [104, 49] on button "25 % off" at bounding box center [98, 48] width 24 height 10
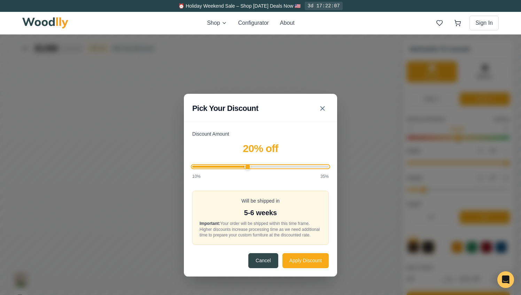
drag, startPoint x: 274, startPoint y: 164, endPoint x: 248, endPoint y: 166, distance: 25.5
click at [248, 166] on input "Discount Amount" at bounding box center [260, 166] width 136 height 2
drag, startPoint x: 247, startPoint y: 164, endPoint x: 274, endPoint y: 163, distance: 26.8
click at [274, 165] on input "Discount Amount" at bounding box center [260, 166] width 136 height 2
click at [274, 166] on input "Discount Amount" at bounding box center [260, 166] width 136 height 2
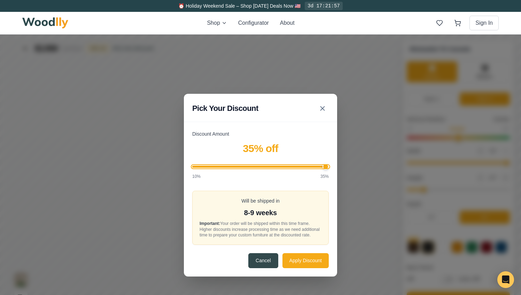
drag, startPoint x: 274, startPoint y: 166, endPoint x: 329, endPoint y: 166, distance: 55.0
type input "35"
click at [329, 166] on input "Discount Amount" at bounding box center [260, 166] width 136 height 2
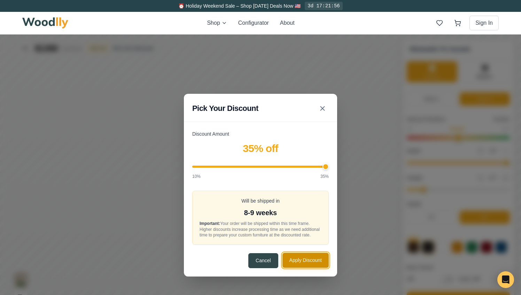
click at [313, 263] on button "Apply Discount" at bounding box center [305, 259] width 46 height 15
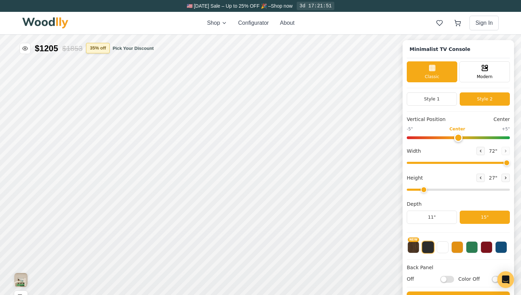
click at [104, 52] on button "35 % off" at bounding box center [98, 48] width 24 height 10
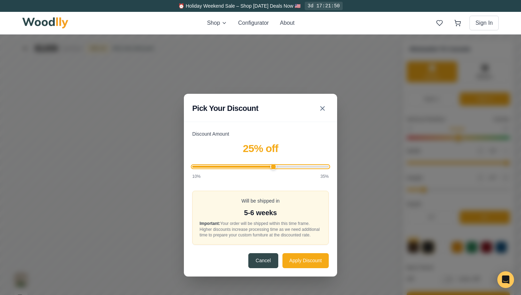
drag, startPoint x: 326, startPoint y: 164, endPoint x: 272, endPoint y: 168, distance: 53.7
type input "25"
click at [272, 167] on input "Discount Amount" at bounding box center [260, 166] width 136 height 2
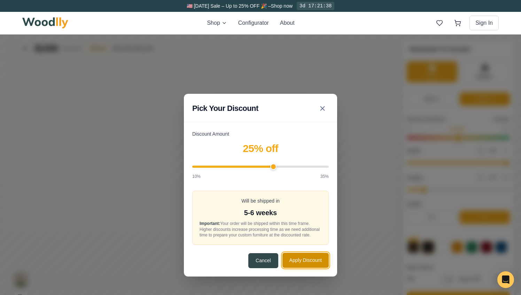
click at [307, 262] on button "Apply Discount" at bounding box center [305, 259] width 46 height 15
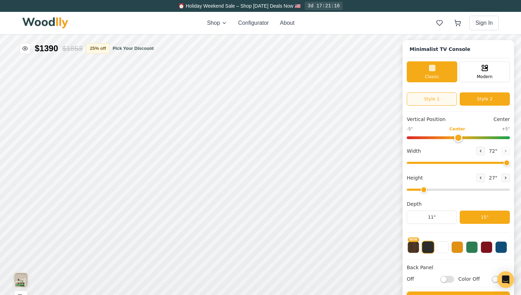
click at [432, 99] on button "Style 1" at bounding box center [432, 98] width 50 height 13
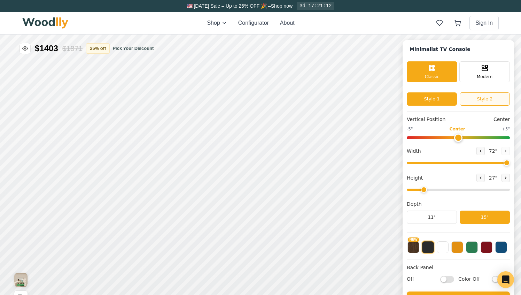
click at [489, 99] on button "Style 2" at bounding box center [485, 98] width 50 height 13
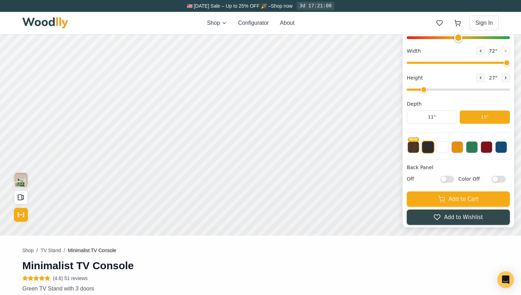
scroll to position [102, 0]
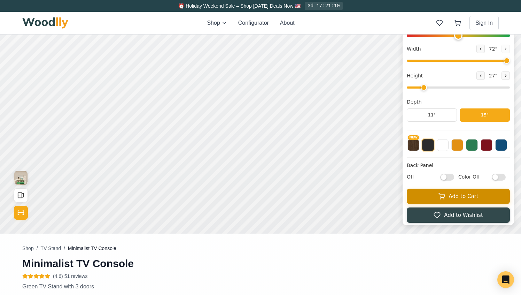
click at [439, 199] on icon at bounding box center [441, 196] width 7 height 7
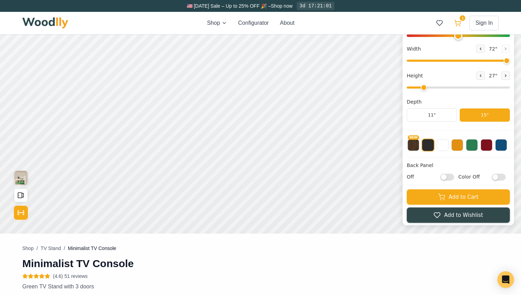
click at [457, 19] on icon at bounding box center [457, 22] width 7 height 7
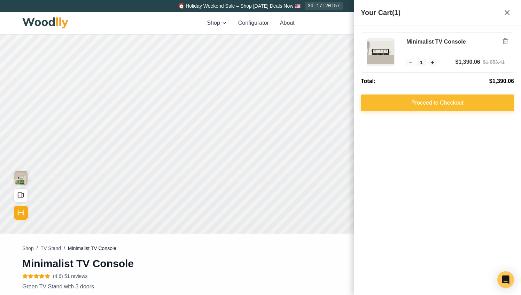
click at [439, 107] on button "Proceed to Checkout" at bounding box center [437, 102] width 153 height 17
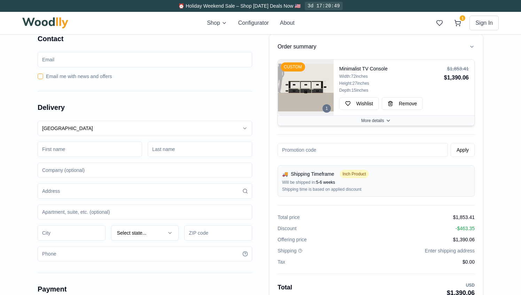
click at [388, 121] on icon "button" at bounding box center [388, 121] width 6 height 6
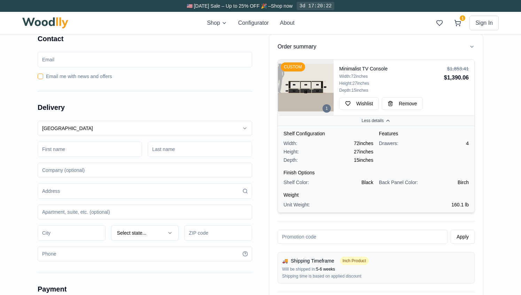
click at [136, 63] on input "email" at bounding box center [145, 59] width 214 height 15
type input "[EMAIL_ADDRESS][PERSON_NAME][DOMAIN_NAME]"
type input "[PERSON_NAME]"
type input "[STREET_ADDRESS]"
type input "APT 14A"
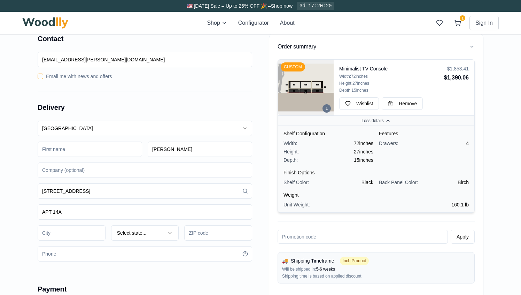
type input "[GEOGRAPHIC_DATA]"
type input "11205"
type input "9176850432"
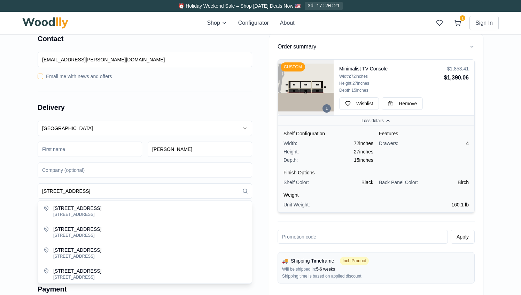
click at [95, 150] on input at bounding box center [90, 148] width 104 height 15
type input "Mark"
type input "[PERSON_NAME]"
click at [108, 193] on input "[STREET_ADDRESS]" at bounding box center [145, 190] width 214 height 15
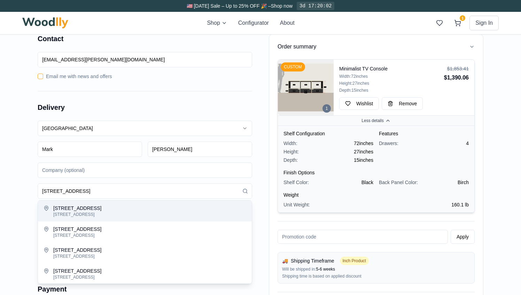
click at [99, 211] on div "[STREET_ADDRESS]" at bounding box center [149, 207] width 193 height 7
type input "[STREET_ADDRESS]"
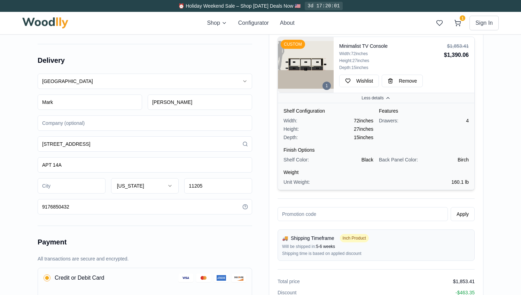
scroll to position [48, 0]
click at [57, 184] on input at bounding box center [72, 184] width 68 height 15
type input "[GEOGRAPHIC_DATA]"
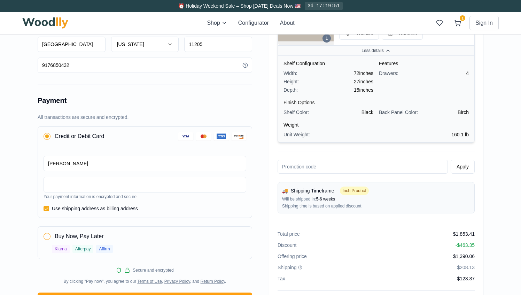
scroll to position [179, 0]
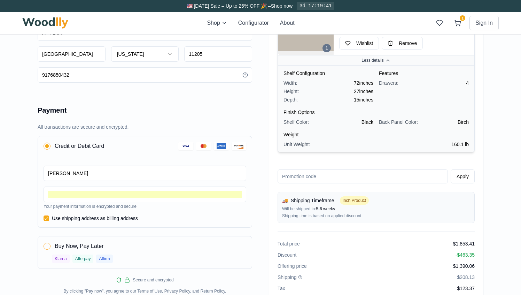
click at [5, 165] on div "Order summary 1 CUSTOM Minimalist TV Console Width: 72 inches Height: 27 inches…" at bounding box center [260, 94] width 521 height 500
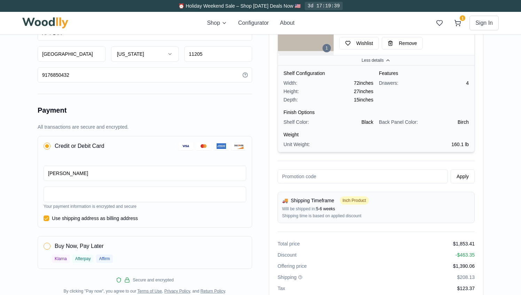
type button "on"
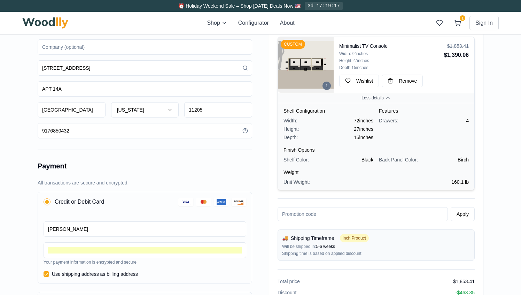
scroll to position [122, 0]
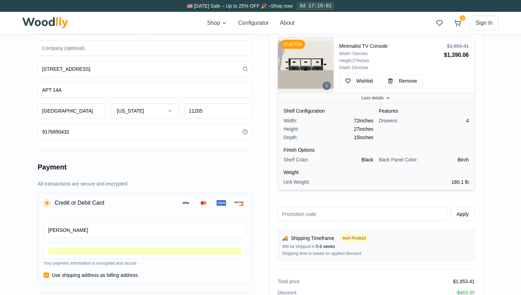
click at [446, 153] on h4 "Finish Options" at bounding box center [375, 149] width 185 height 7
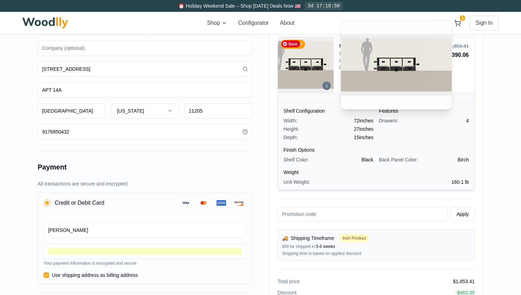
click at [296, 56] on img at bounding box center [306, 65] width 56 height 56
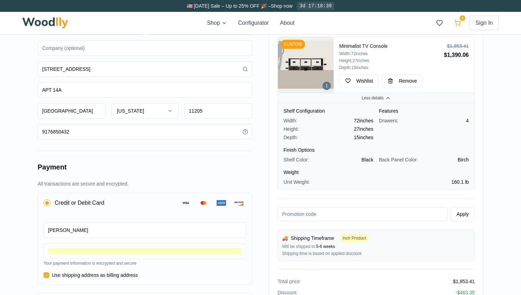
click at [458, 19] on button "1" at bounding box center [457, 23] width 13 height 13
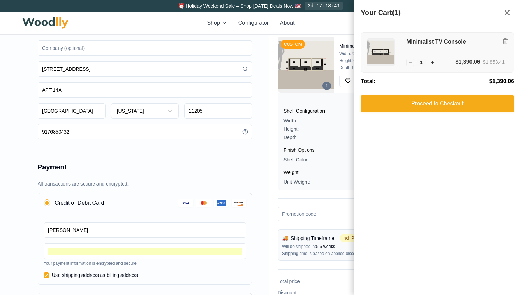
click at [439, 43] on h3 "Minimalist TV Console" at bounding box center [455, 41] width 98 height 7
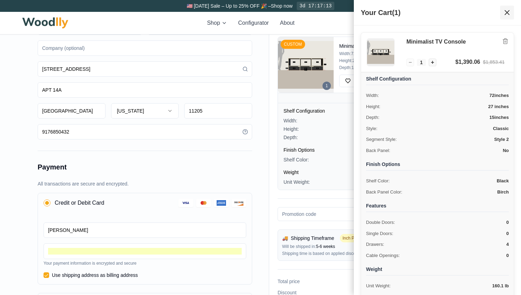
click at [508, 12] on icon at bounding box center [507, 12] width 8 height 8
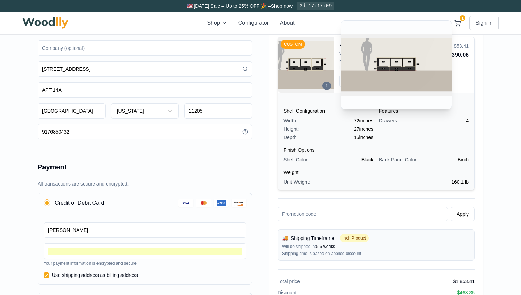
click at [326, 85] on div "1" at bounding box center [326, 85] width 8 height 8
click at [305, 72] on img at bounding box center [306, 65] width 56 height 56
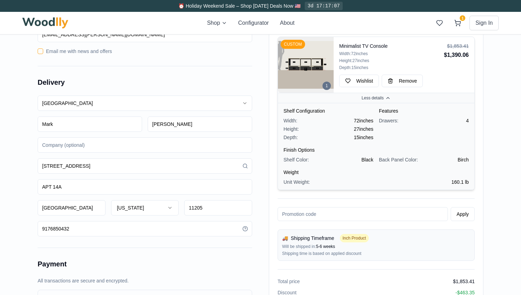
scroll to position [0, 0]
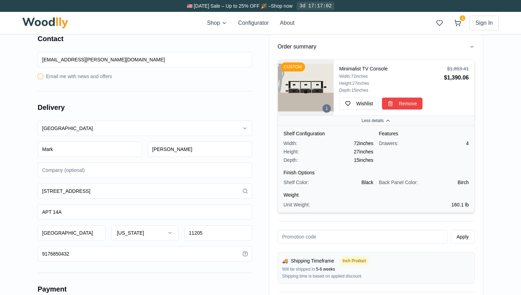
click at [403, 106] on span "Remove" at bounding box center [408, 103] width 18 height 7
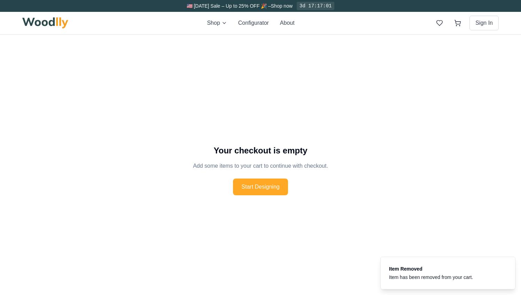
click at [272, 187] on button "Start Designing" at bounding box center [260, 186] width 55 height 17
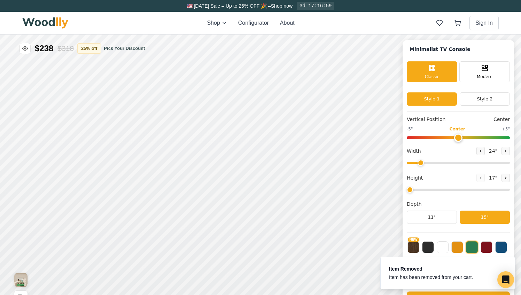
type input "63"
type input "2"
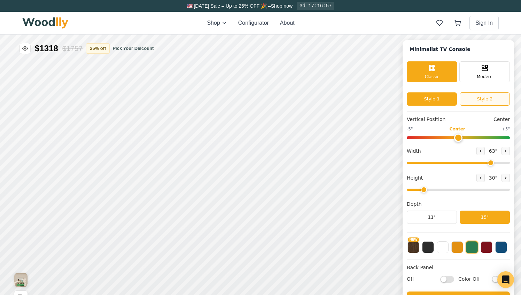
click at [479, 101] on button "Style 2" at bounding box center [485, 98] width 50 height 13
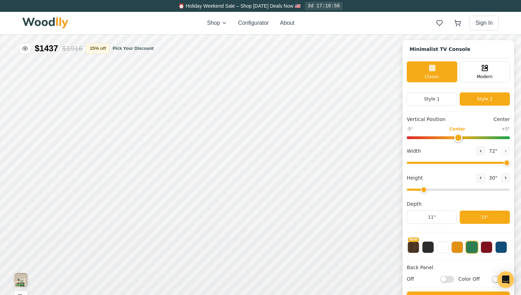
drag, startPoint x: 486, startPoint y: 163, endPoint x: 517, endPoint y: 163, distance: 30.3
type input "72"
click at [510, 163] on input "range" at bounding box center [458, 163] width 103 height 2
click at [94, 181] on div "9"" at bounding box center [92, 181] width 5 height 8
click at [65, 167] on div "15"" at bounding box center [64, 168] width 8 height 8
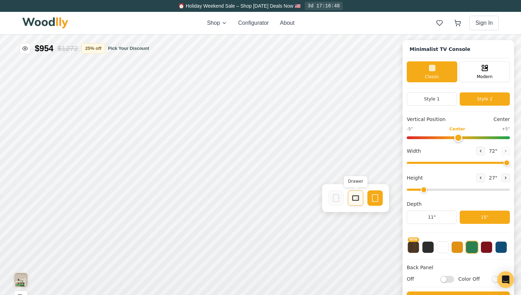
click at [356, 200] on rect at bounding box center [356, 198] width 6 height 4
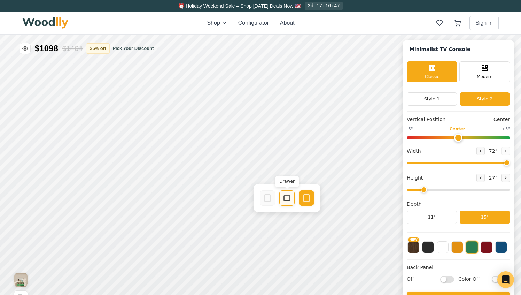
click at [288, 201] on icon at bounding box center [287, 198] width 8 height 8
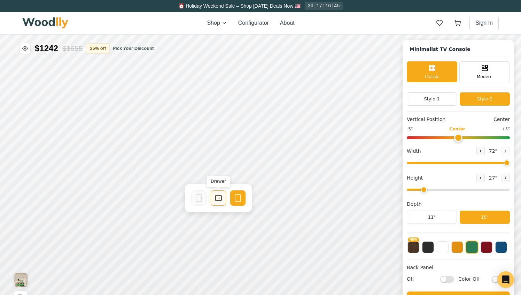
click at [219, 198] on circle at bounding box center [219, 197] width 1 height 1
click at [428, 245] on button at bounding box center [428, 246] width 12 height 12
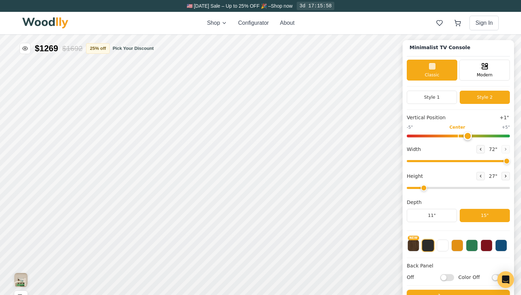
type input "0"
drag, startPoint x: 460, startPoint y: 135, endPoint x: 459, endPoint y: 141, distance: 6.7
click at [459, 137] on input "range" at bounding box center [458, 135] width 103 height 3
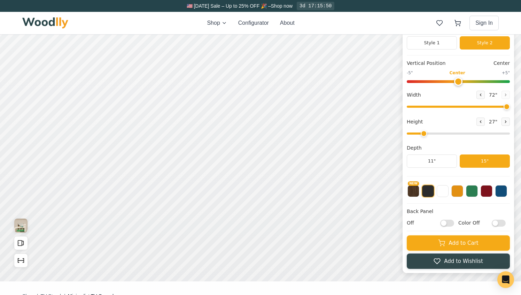
scroll to position [60, 0]
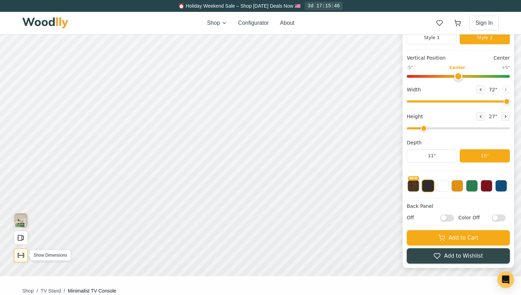
click at [22, 255] on icon "Show Dimensions" at bounding box center [21, 255] width 8 height 8
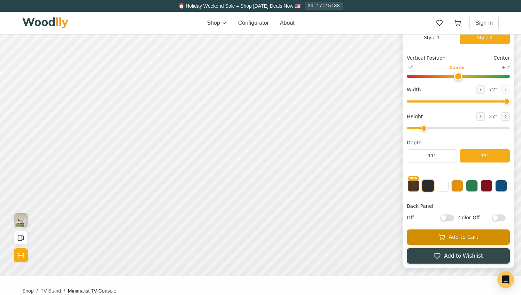
click at [446, 234] on button "Add to Cart" at bounding box center [458, 236] width 103 height 15
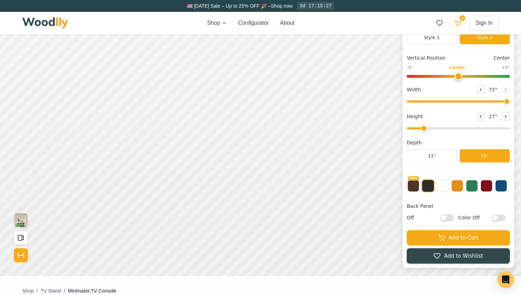
click at [457, 22] on icon at bounding box center [458, 22] width 6 height 4
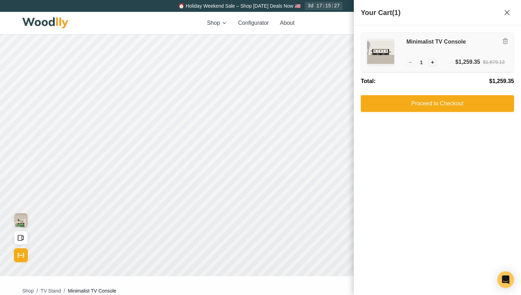
click at [431, 42] on h3 "Minimalist TV Console" at bounding box center [455, 41] width 98 height 7
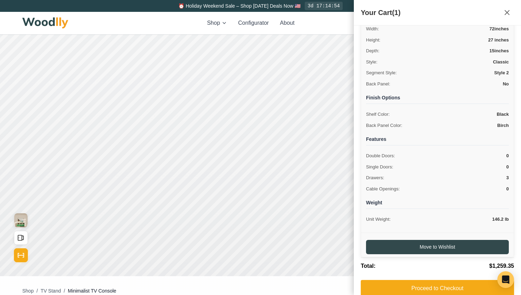
scroll to position [78, 0]
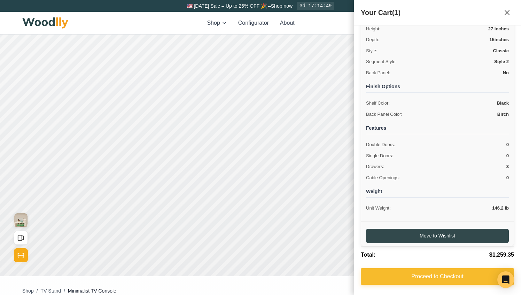
click at [414, 279] on button "Proceed to Checkout" at bounding box center [437, 276] width 153 height 17
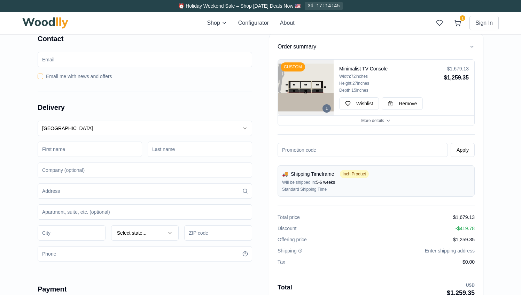
click at [123, 60] on input "email" at bounding box center [145, 59] width 214 height 15
type input "[EMAIL_ADDRESS][PERSON_NAME][DOMAIN_NAME]"
type input "[PERSON_NAME]"
type input "[STREET_ADDRESS]"
type input "APT 14A"
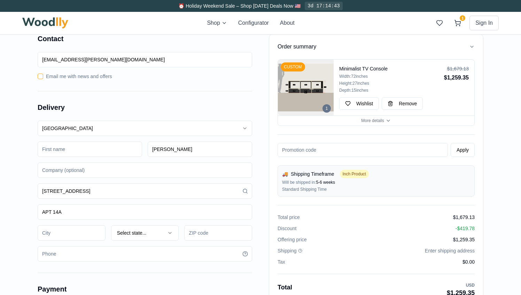
type input "[GEOGRAPHIC_DATA]"
type input "11205"
type input "9176850432"
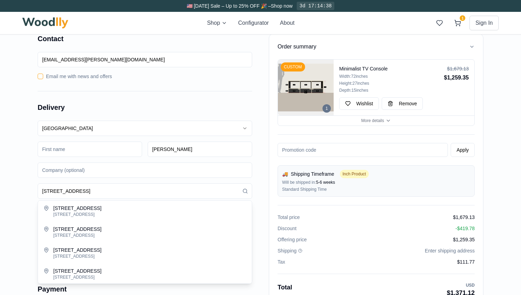
click at [3, 194] on div "Order summary 1 CUSTOM Minimalist TV Console Width: 72 inches Height: 27 inches…" at bounding box center [260, 273] width 521 height 500
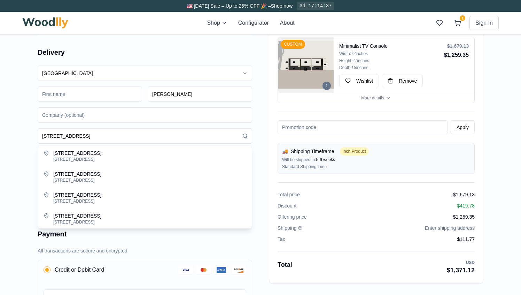
scroll to position [58, 0]
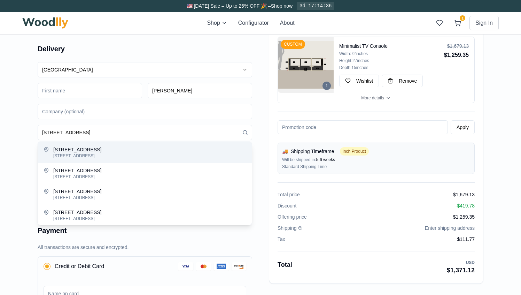
click at [69, 156] on div "[STREET_ADDRESS]" at bounding box center [149, 156] width 193 height 6
type input "[STREET_ADDRESS]"
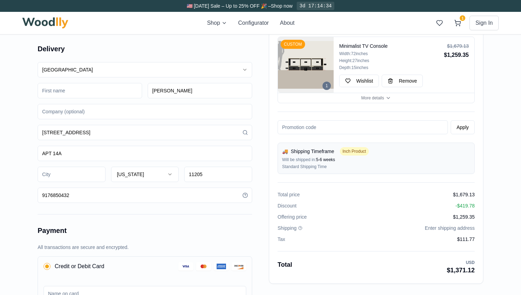
click at [67, 173] on input at bounding box center [72, 173] width 68 height 15
type input "[GEOGRAPHIC_DATA]"
type input "[STREET_ADDRESS]"
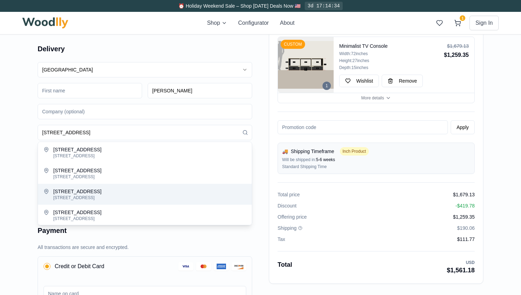
click at [19, 196] on div "Order summary 1 CUSTOM Minimalist TV Console Width: 72 inches Height: 27 inches…" at bounding box center [260, 214] width 487 height 500
click at [29, 132] on form "Order summary 1 CUSTOM Minimalist TV Console Width: 72 inches Height: 27 inches…" at bounding box center [260, 213] width 476 height 477
click at [142, 131] on input "[STREET_ADDRESS]" at bounding box center [145, 132] width 214 height 15
click at [36, 119] on form "Order summary 1 CUSTOM Minimalist TV Console Width: 72 inches Height: 27 inches…" at bounding box center [260, 213] width 476 height 477
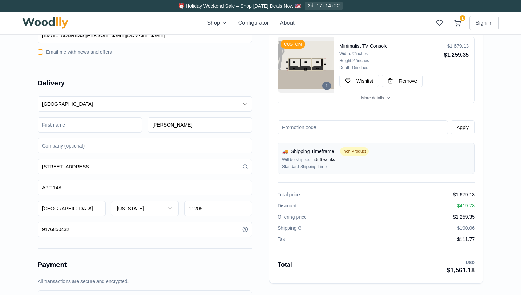
scroll to position [21, 0]
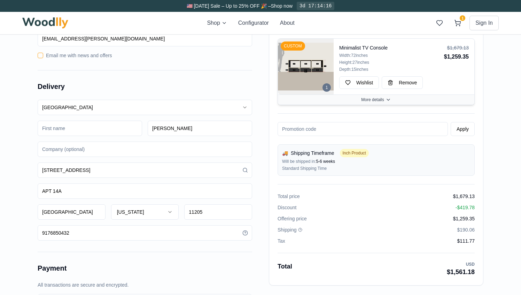
click at [367, 100] on span "More details" at bounding box center [372, 100] width 23 height 6
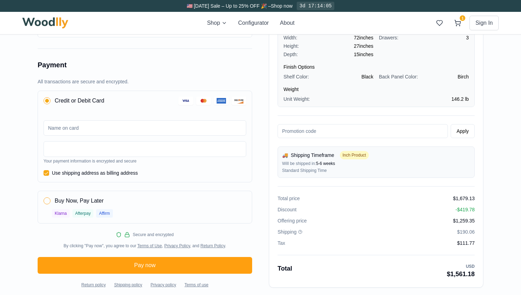
scroll to position [228, 0]
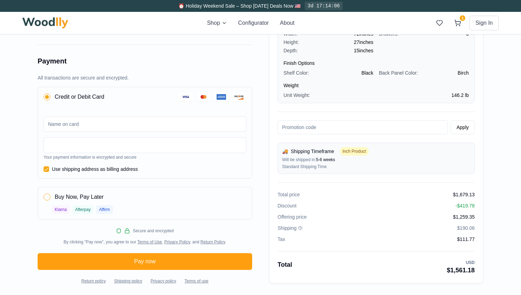
click at [93, 124] on input at bounding box center [145, 123] width 203 height 15
type input "[PERSON_NAME]"
type input "Mark"
type button "on"
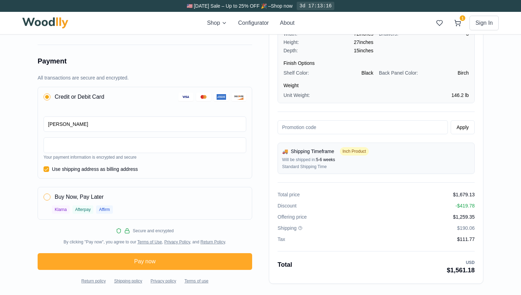
click at [73, 263] on button "Pay now" at bounding box center [145, 261] width 214 height 17
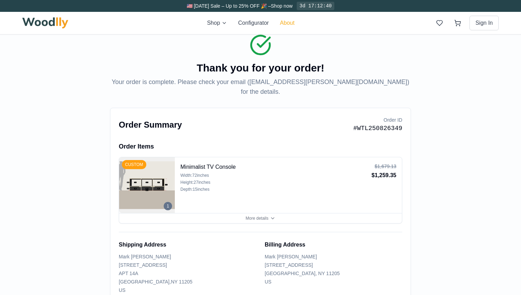
click at [287, 21] on button "About" at bounding box center [287, 23] width 15 height 8
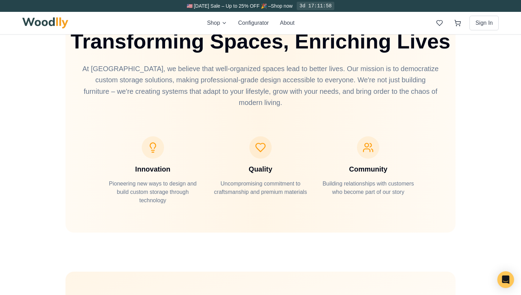
scroll to position [1988, 0]
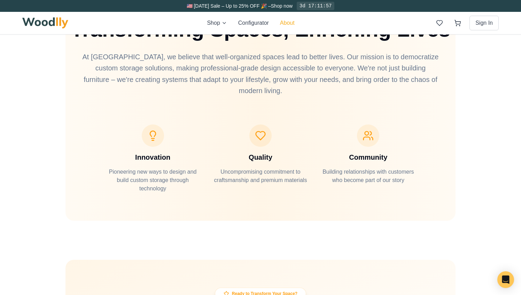
click at [288, 25] on button "About" at bounding box center [287, 23] width 15 height 8
click at [287, 22] on button "About" at bounding box center [287, 23] width 15 height 8
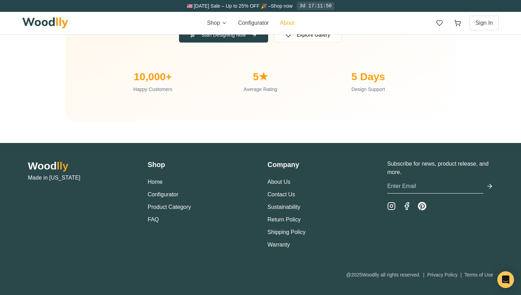
scroll to position [2350, 0]
click at [273, 196] on link "Contact Us" at bounding box center [281, 194] width 28 height 6
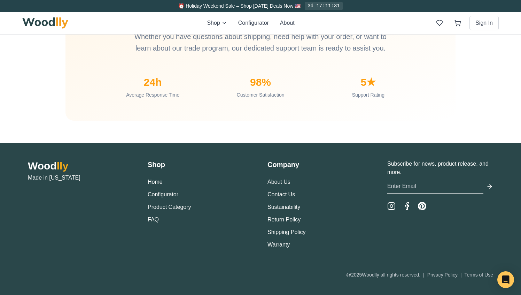
scroll to position [675, 0]
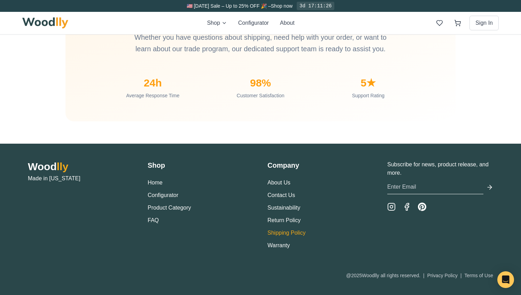
click at [279, 235] on link "Shipping Policy" at bounding box center [286, 232] width 38 height 6
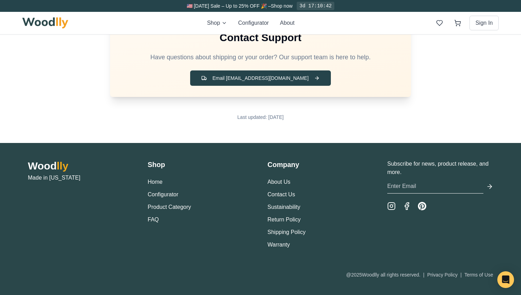
scroll to position [947, 0]
click at [52, 165] on h2 "Wood lly" at bounding box center [81, 165] width 106 height 13
copy h2 "Wood lly"
